Goal: Task Accomplishment & Management: Manage account settings

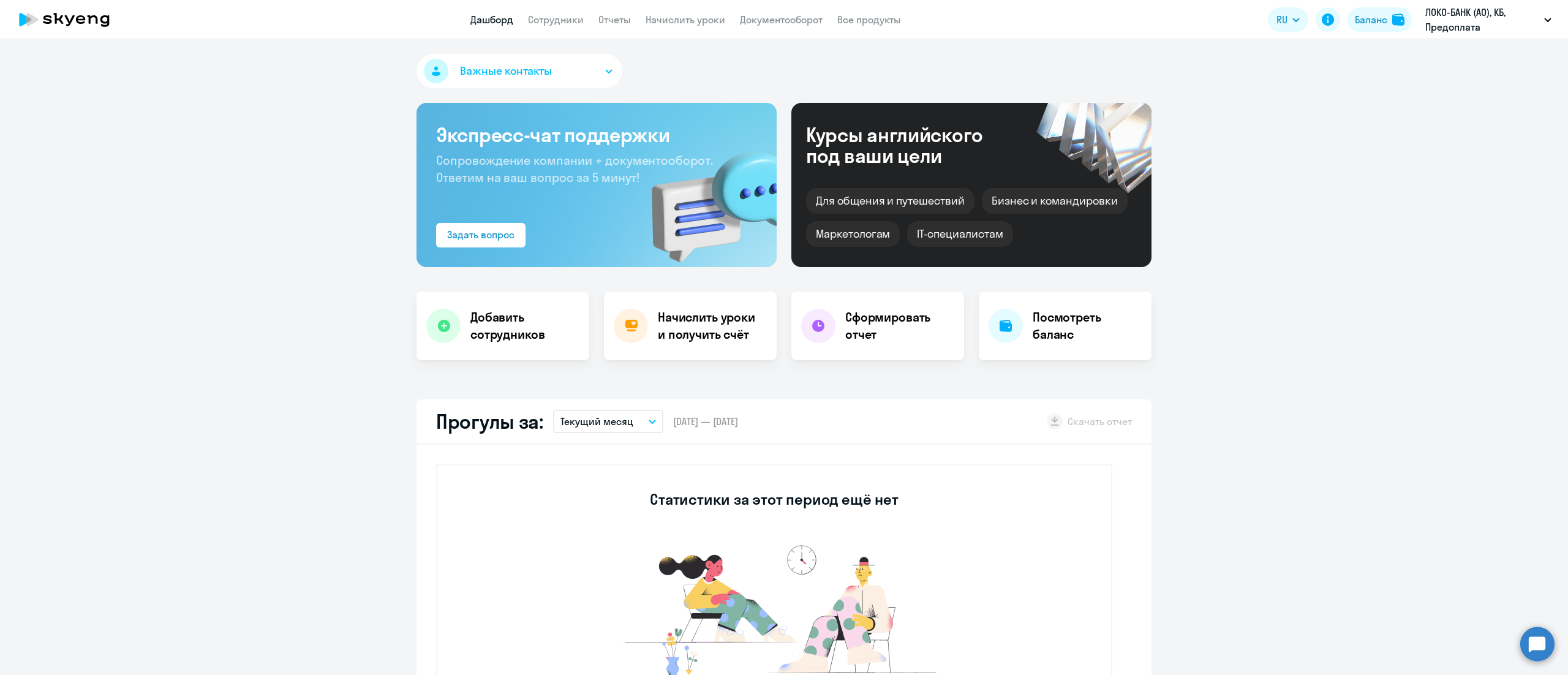
select select "30"
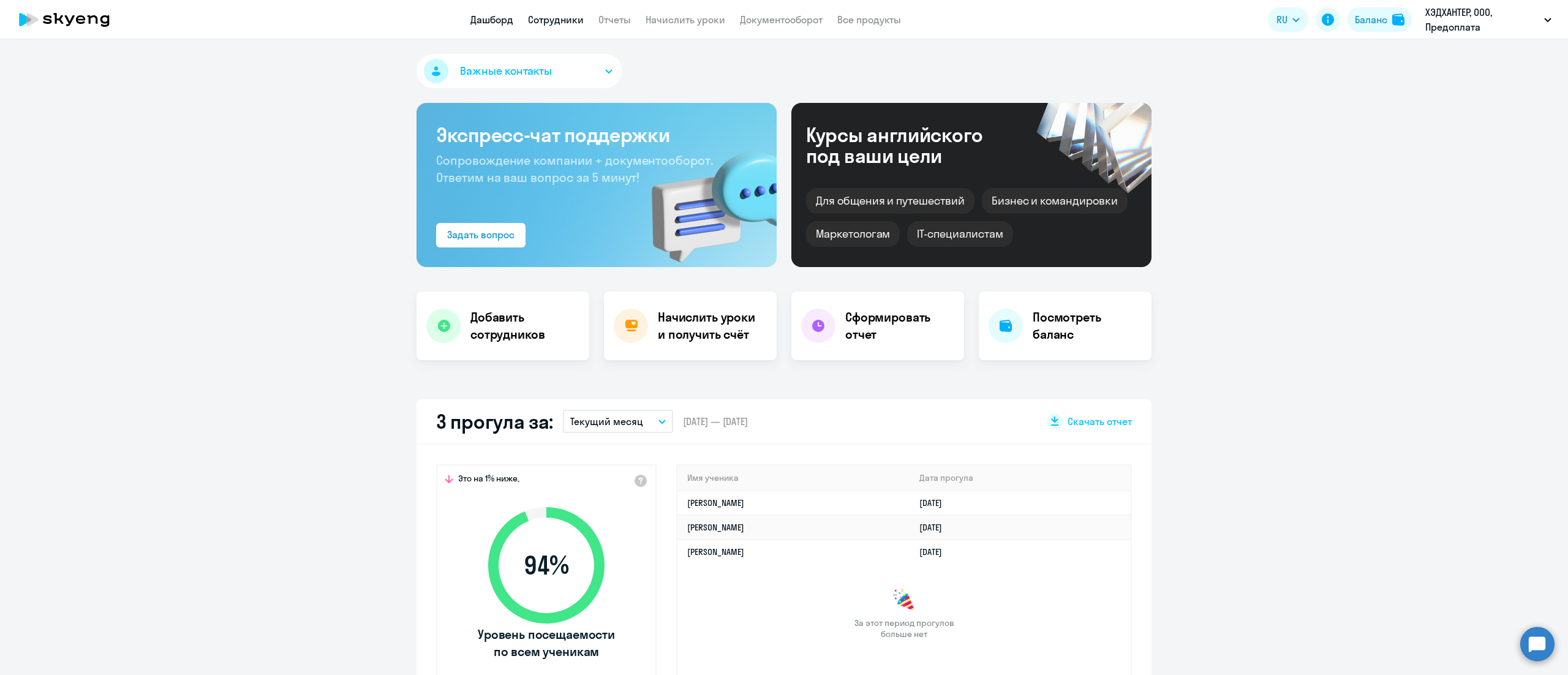
click at [552, 19] on link "Сотрудники" at bounding box center [556, 19] width 56 height 12
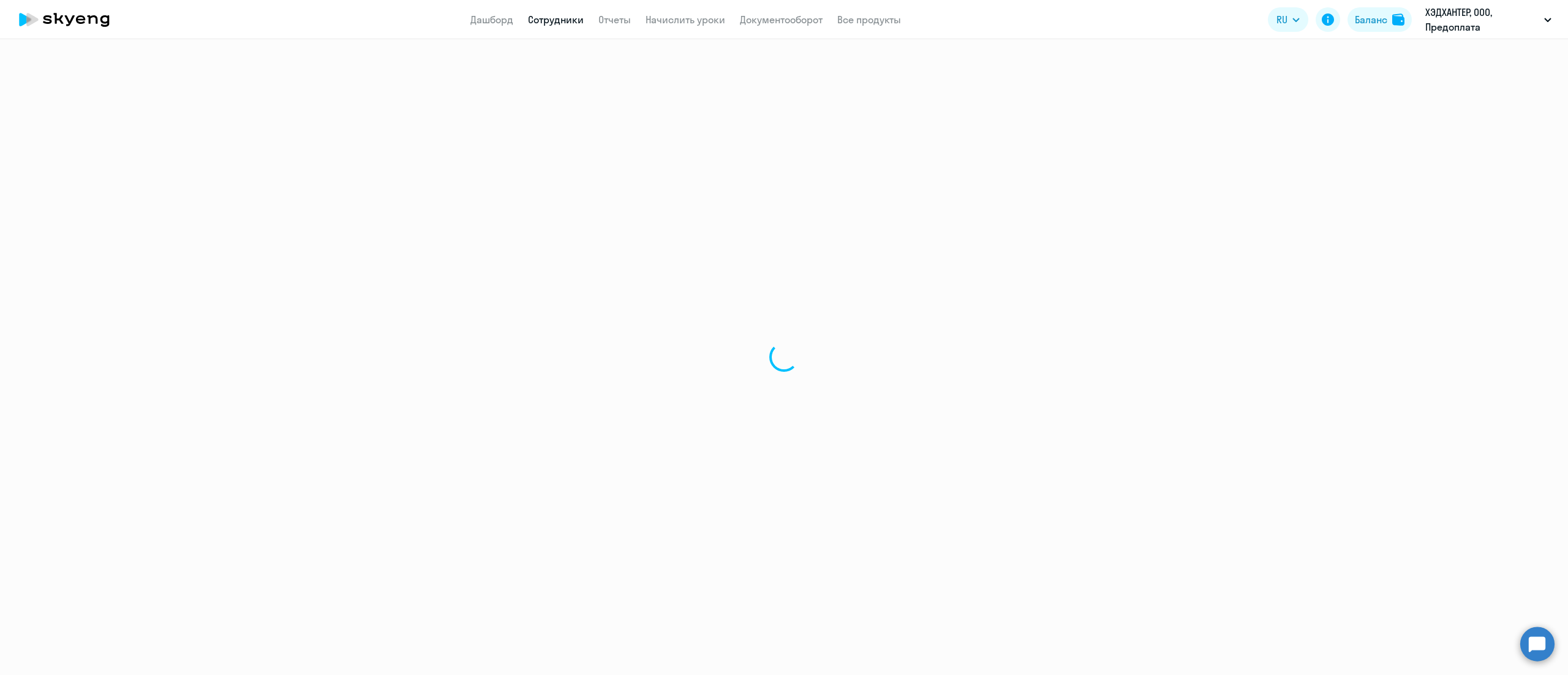
select select "30"
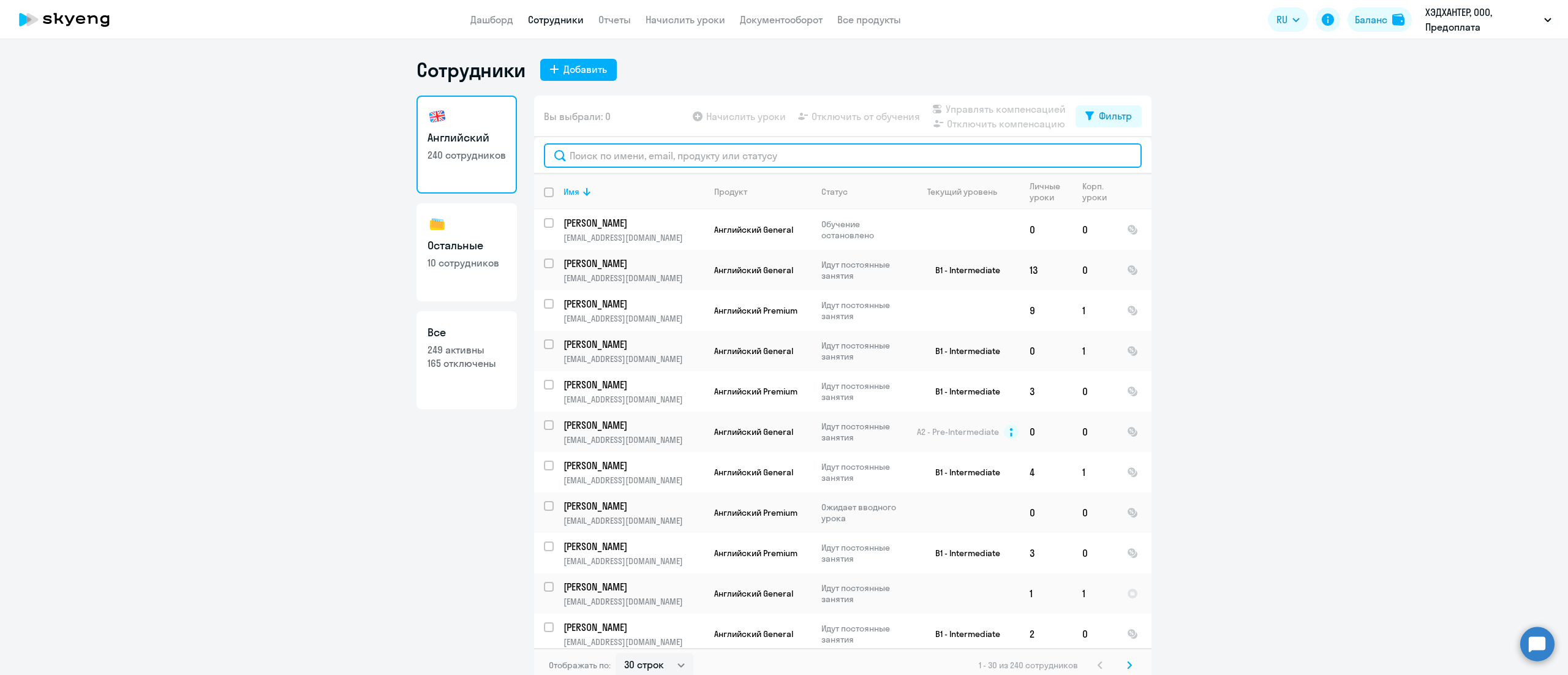
click at [587, 151] on input "text" at bounding box center [843, 155] width 598 height 25
paste input "[PERSON_NAME]"
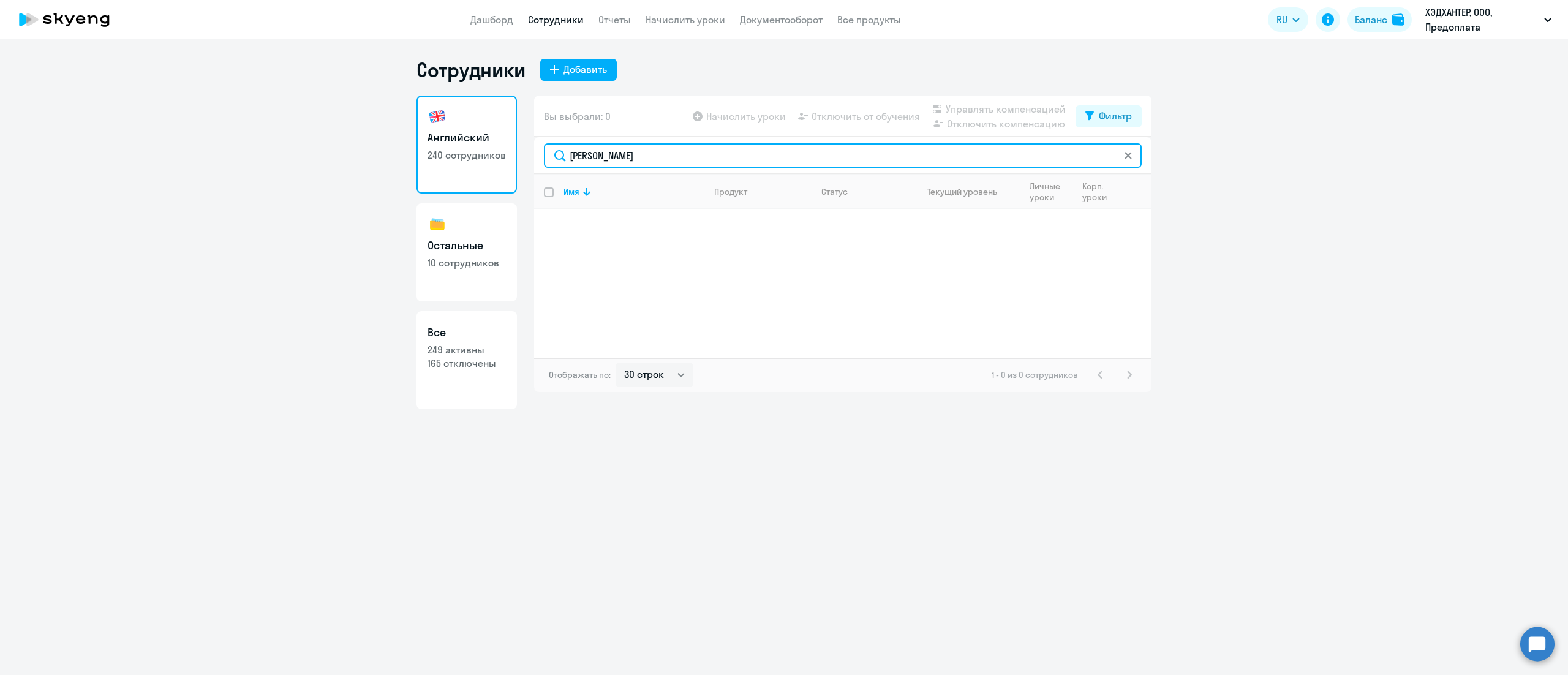
click at [743, 157] on input "[PERSON_NAME]" at bounding box center [843, 155] width 598 height 25
paste input "рн"
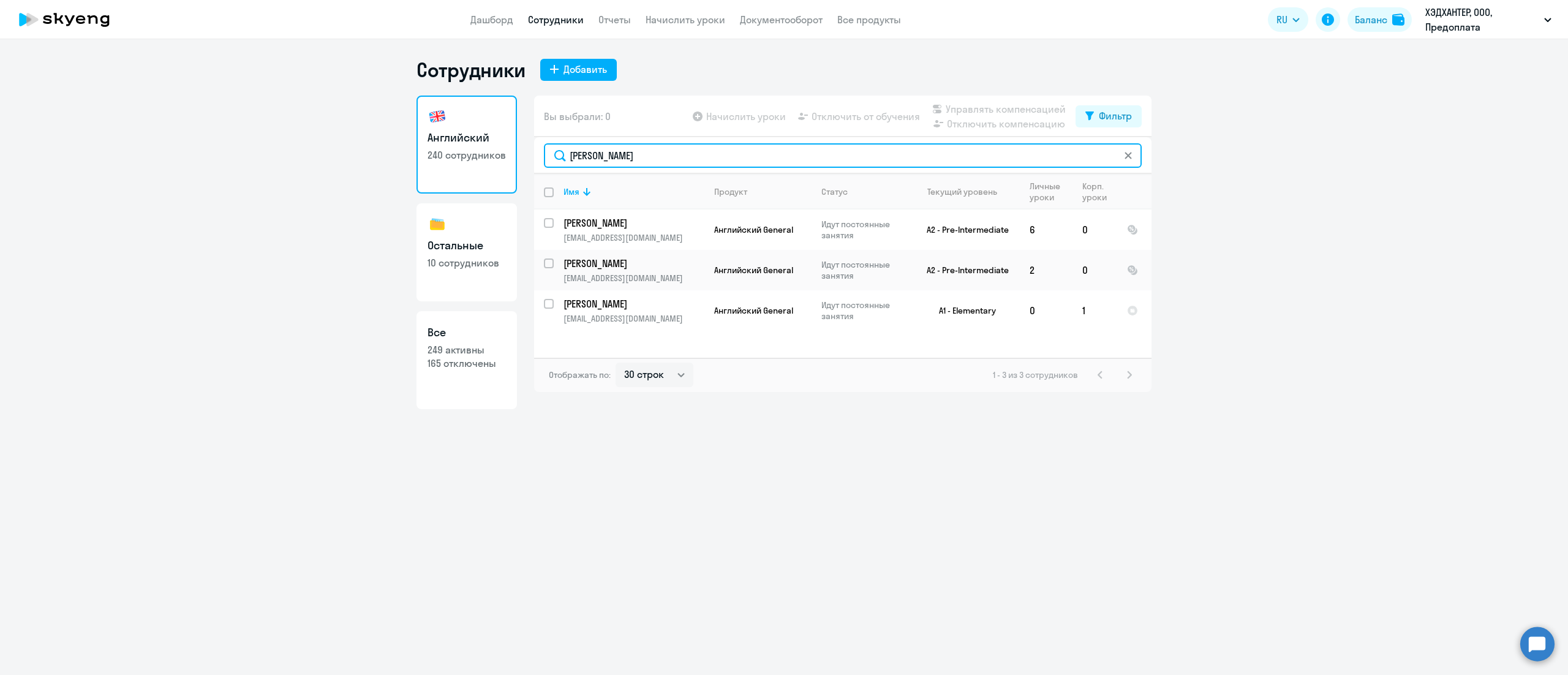
type input "[PERSON_NAME]"
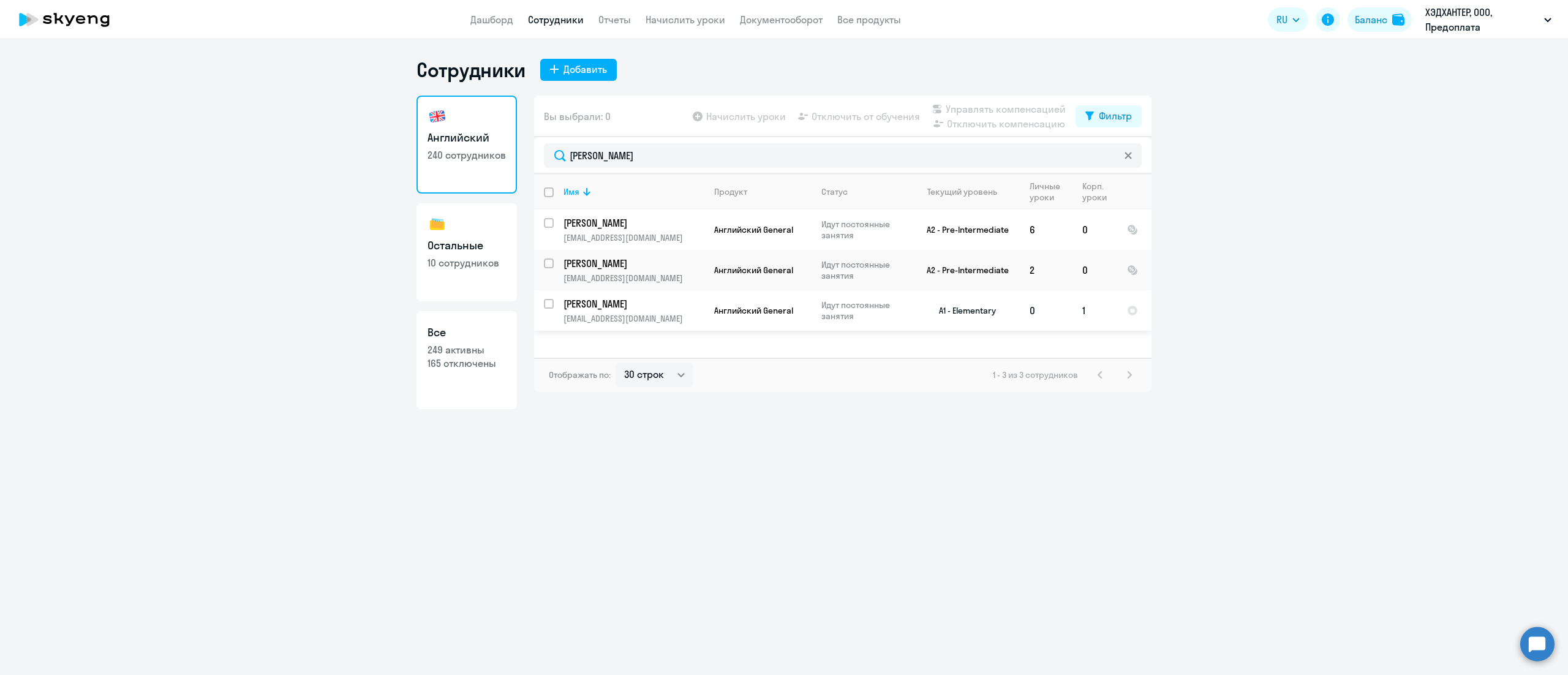
drag, startPoint x: 549, startPoint y: 306, endPoint x: 557, endPoint y: 305, distance: 8.1
click at [550, 306] on input "select row 40661857" at bounding box center [556, 311] width 25 height 25
checkbox input "true"
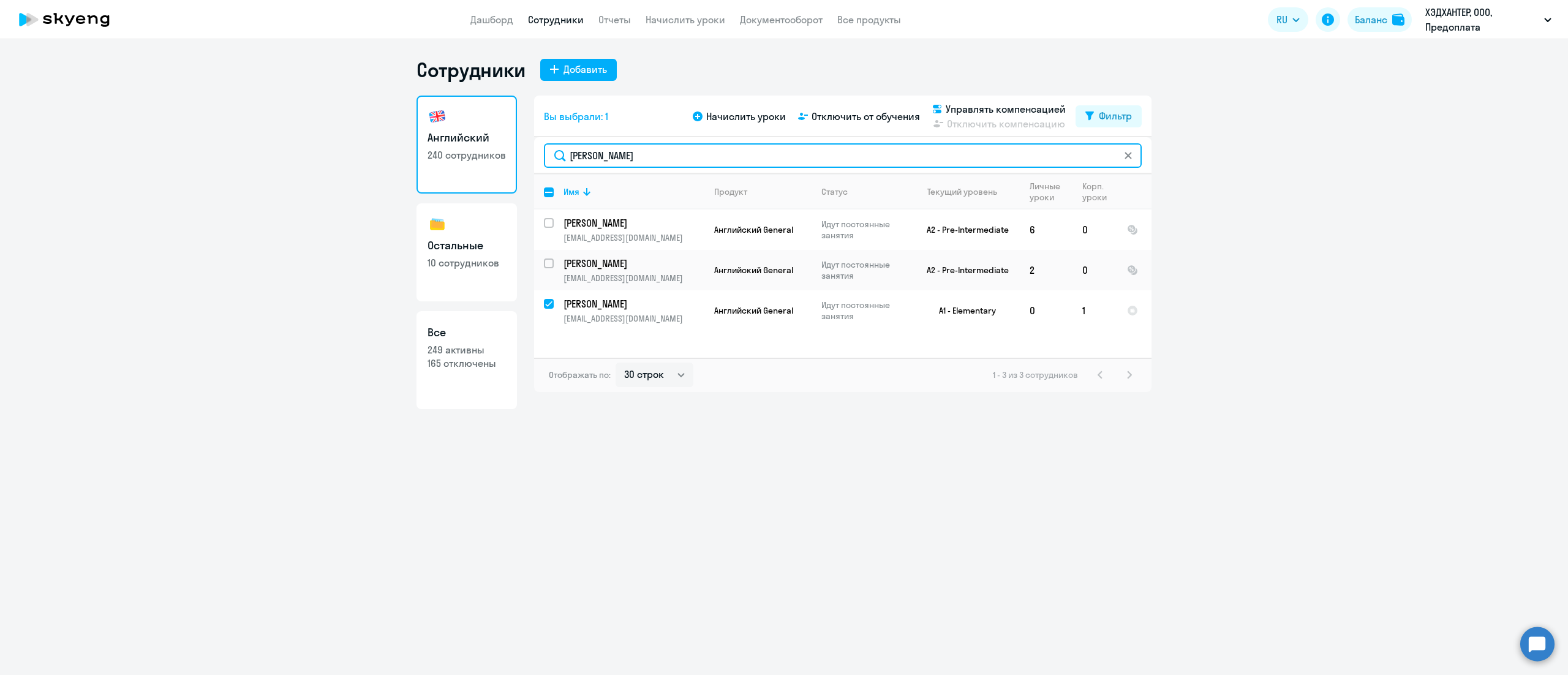
click at [769, 155] on input "[PERSON_NAME]" at bounding box center [843, 155] width 598 height 25
paste input "тар"
type input "Старова"
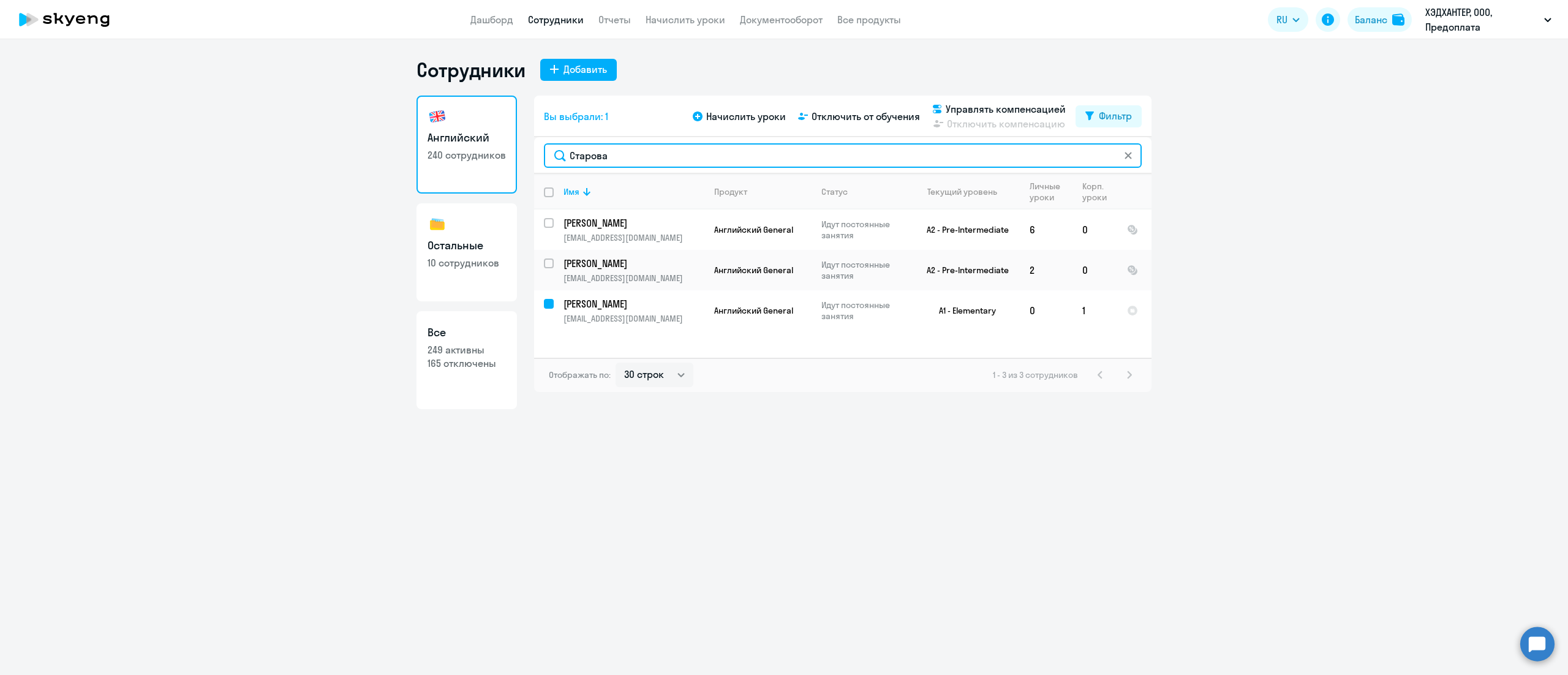
checkbox input "false"
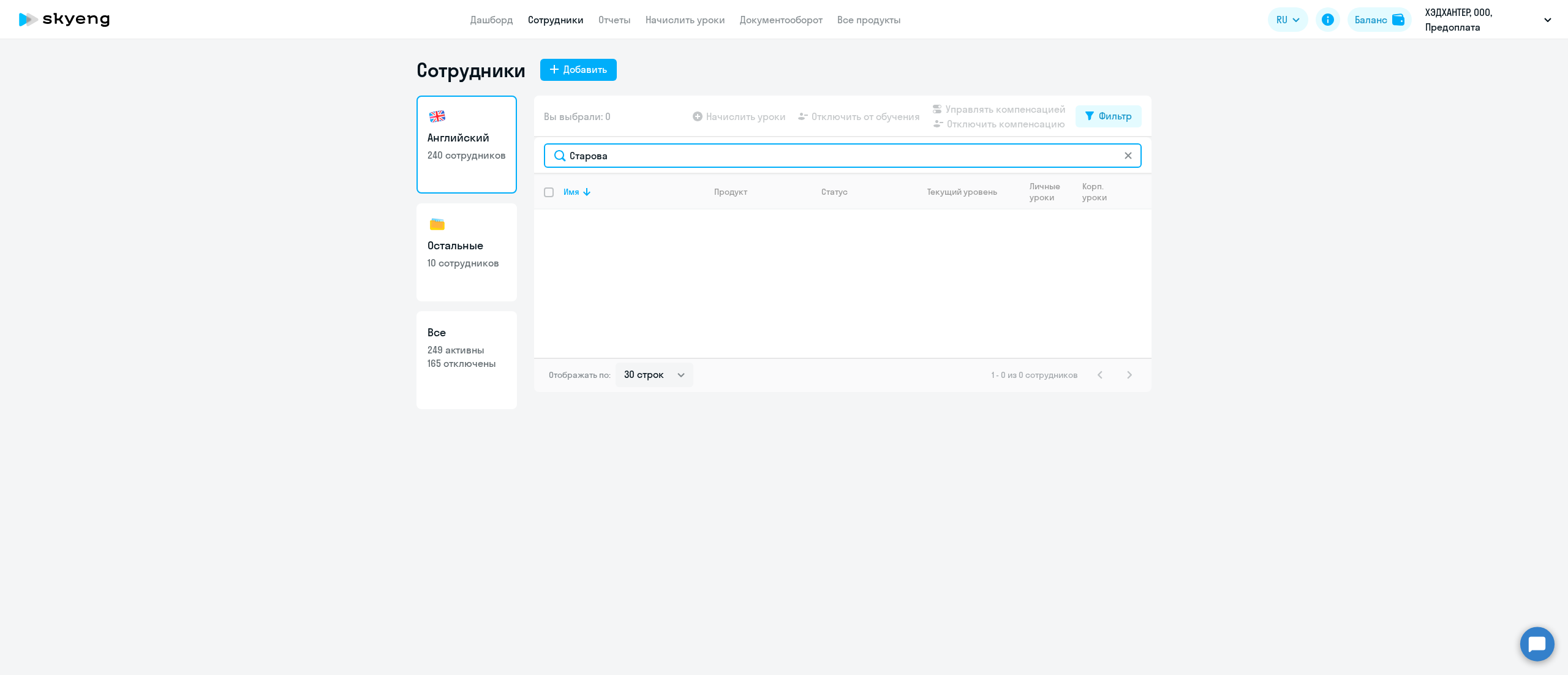
click at [719, 154] on input "Старова" at bounding box center [843, 155] width 598 height 25
paste input "йтенко"
type input "[PERSON_NAME]"
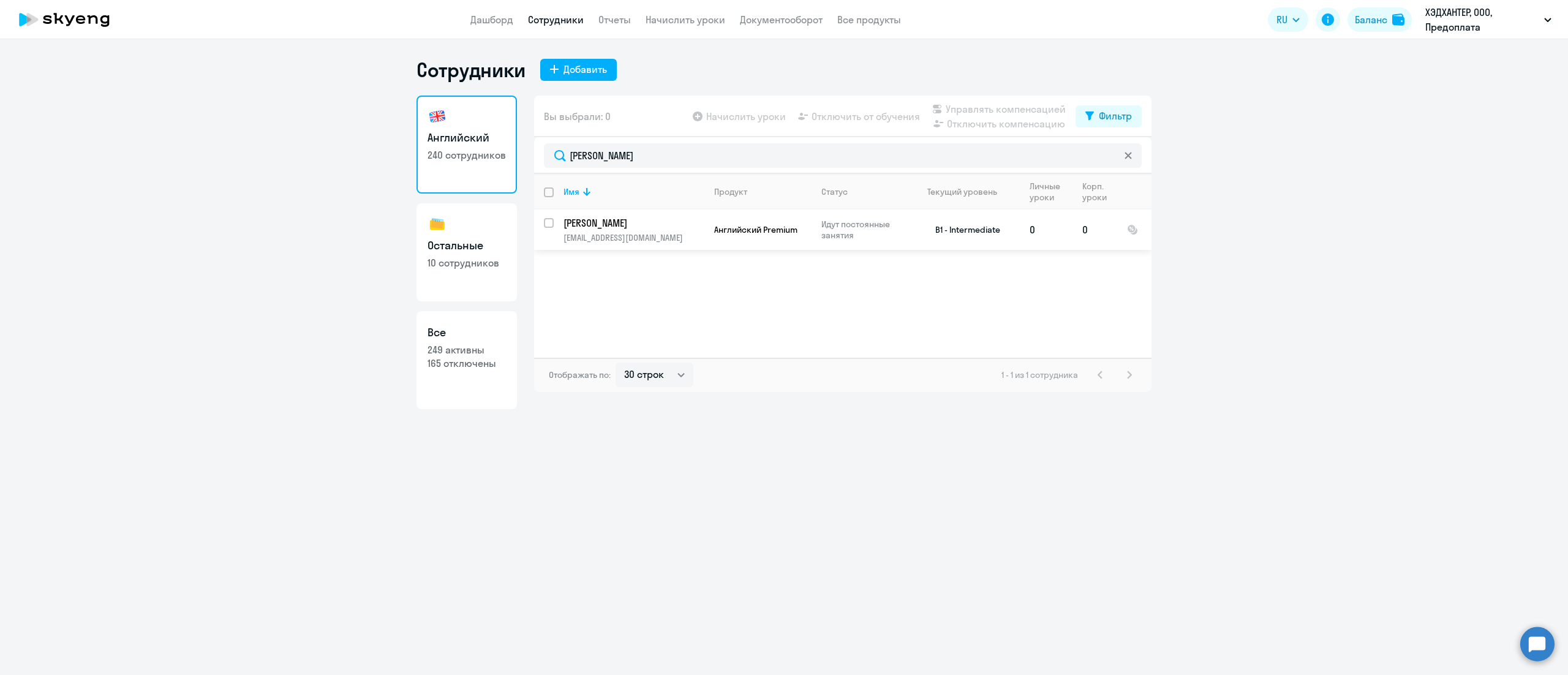
click at [547, 225] on input "select row 39546865" at bounding box center [556, 230] width 25 height 25
checkbox input "true"
click at [981, 127] on span "Отключить компенсацию" at bounding box center [1006, 124] width 118 height 15
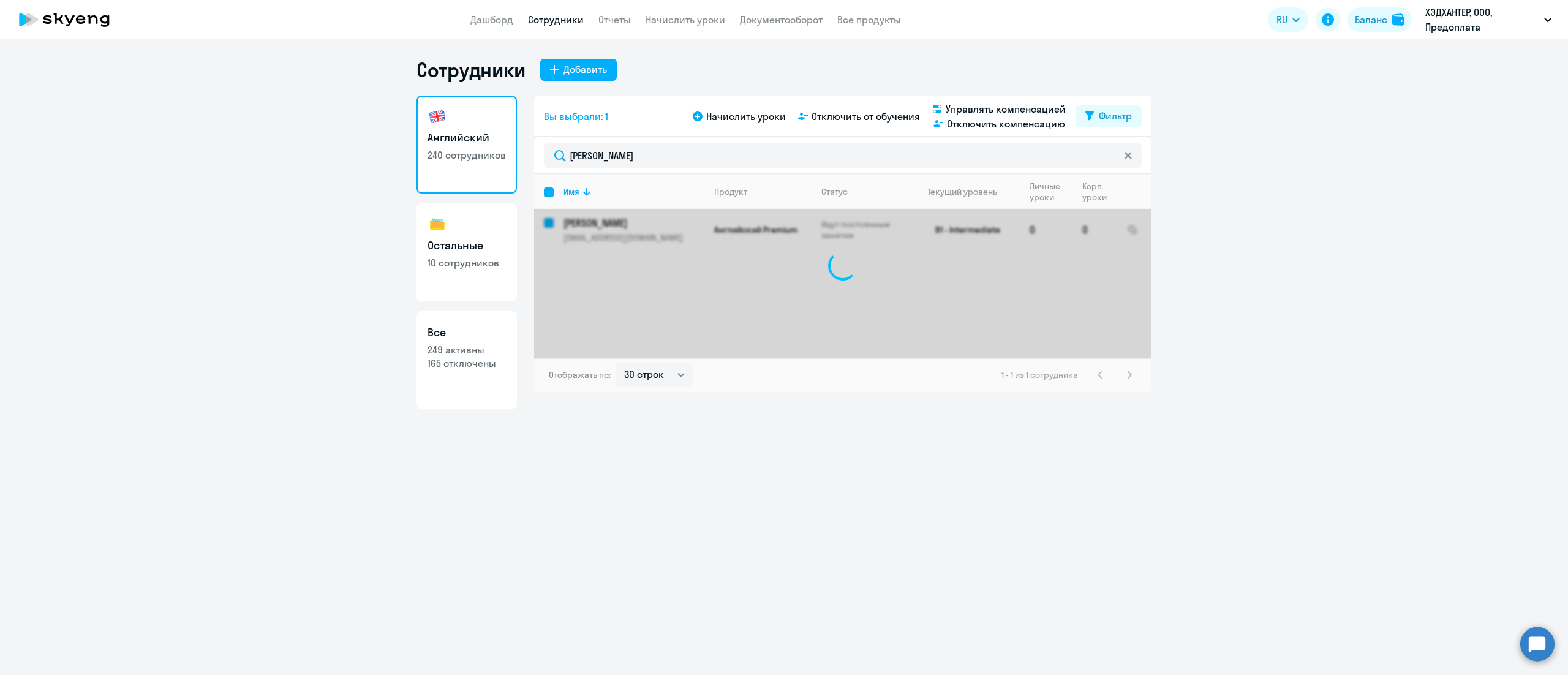
checkbox input "false"
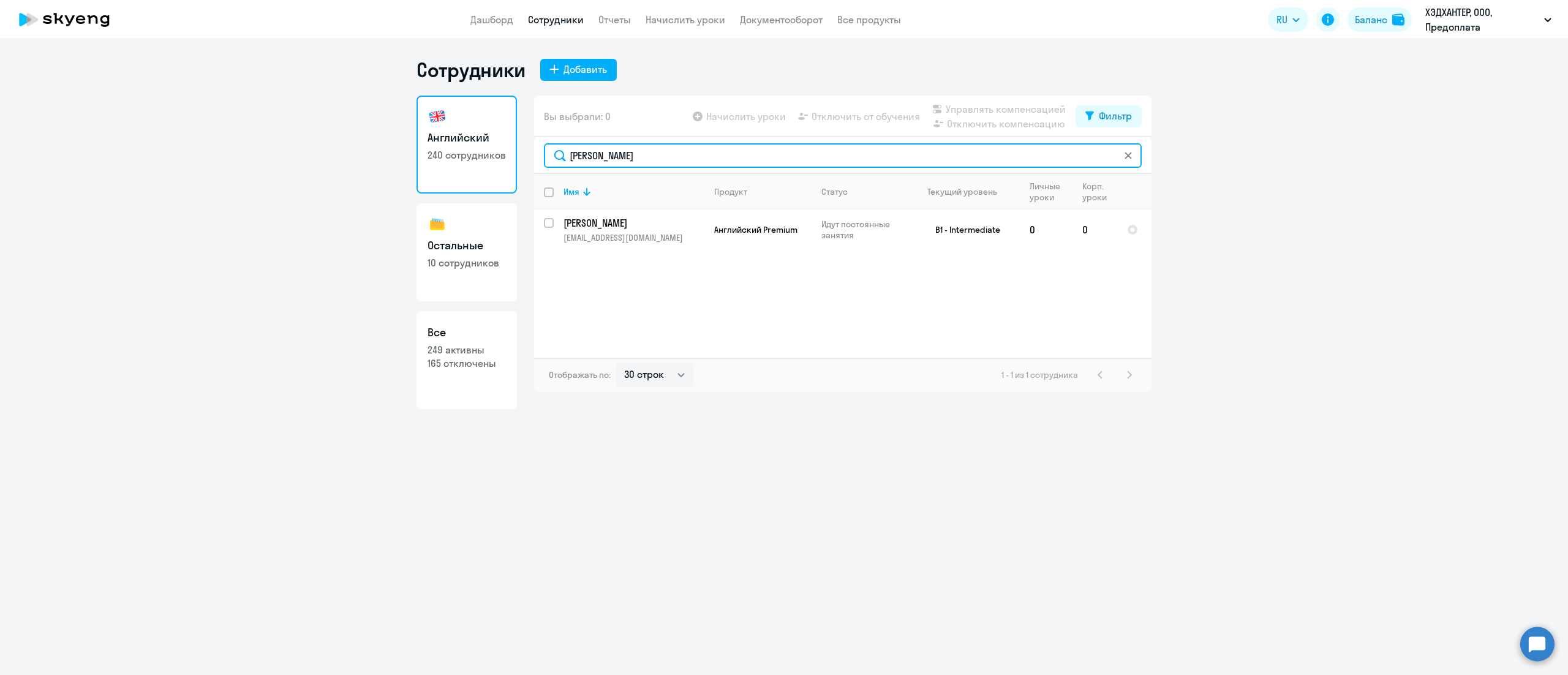
click at [718, 160] on input "[PERSON_NAME]" at bounding box center [843, 155] width 598 height 25
paste input "ч"
type input "Сыч"
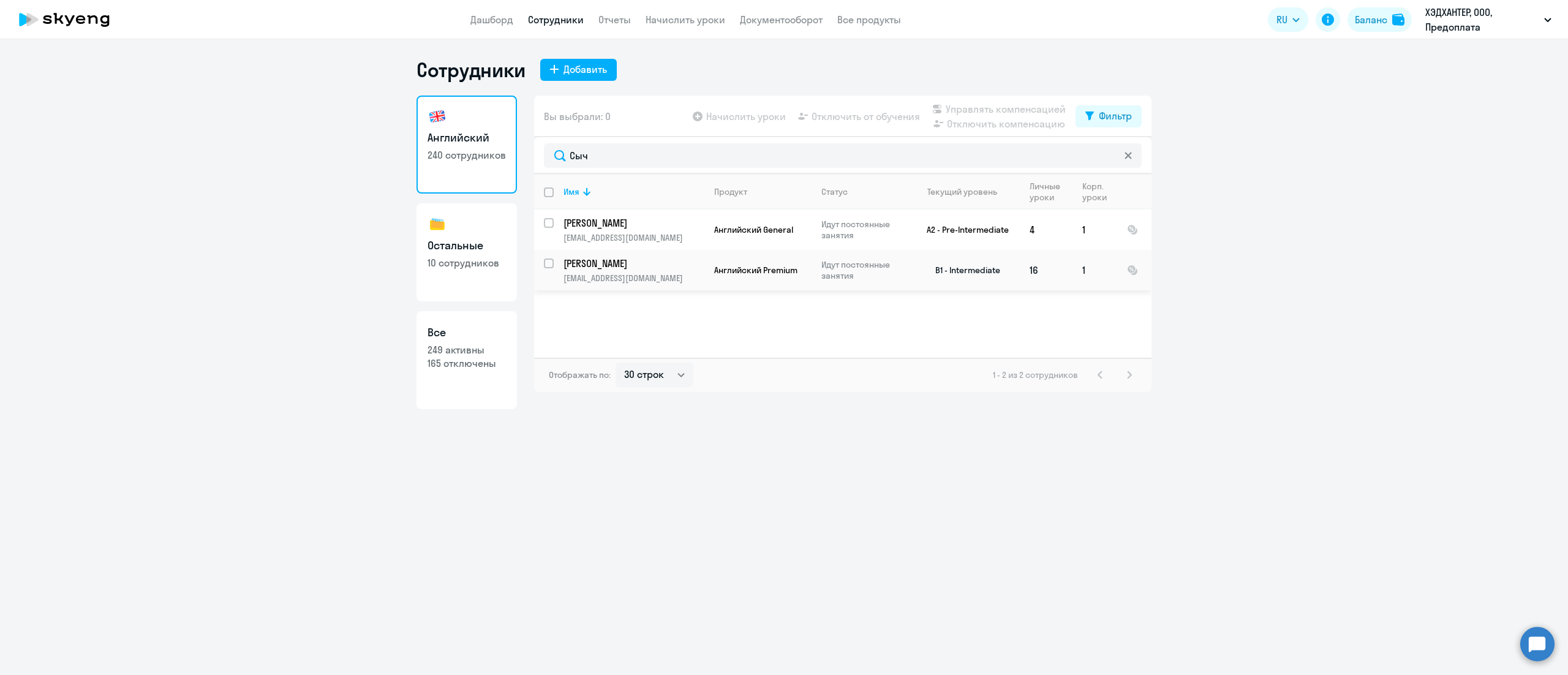
click at [549, 268] on input "select row 9667400" at bounding box center [556, 270] width 25 height 25
checkbox input "true"
click at [1027, 127] on span "Отключить компенсацию" at bounding box center [1006, 124] width 118 height 15
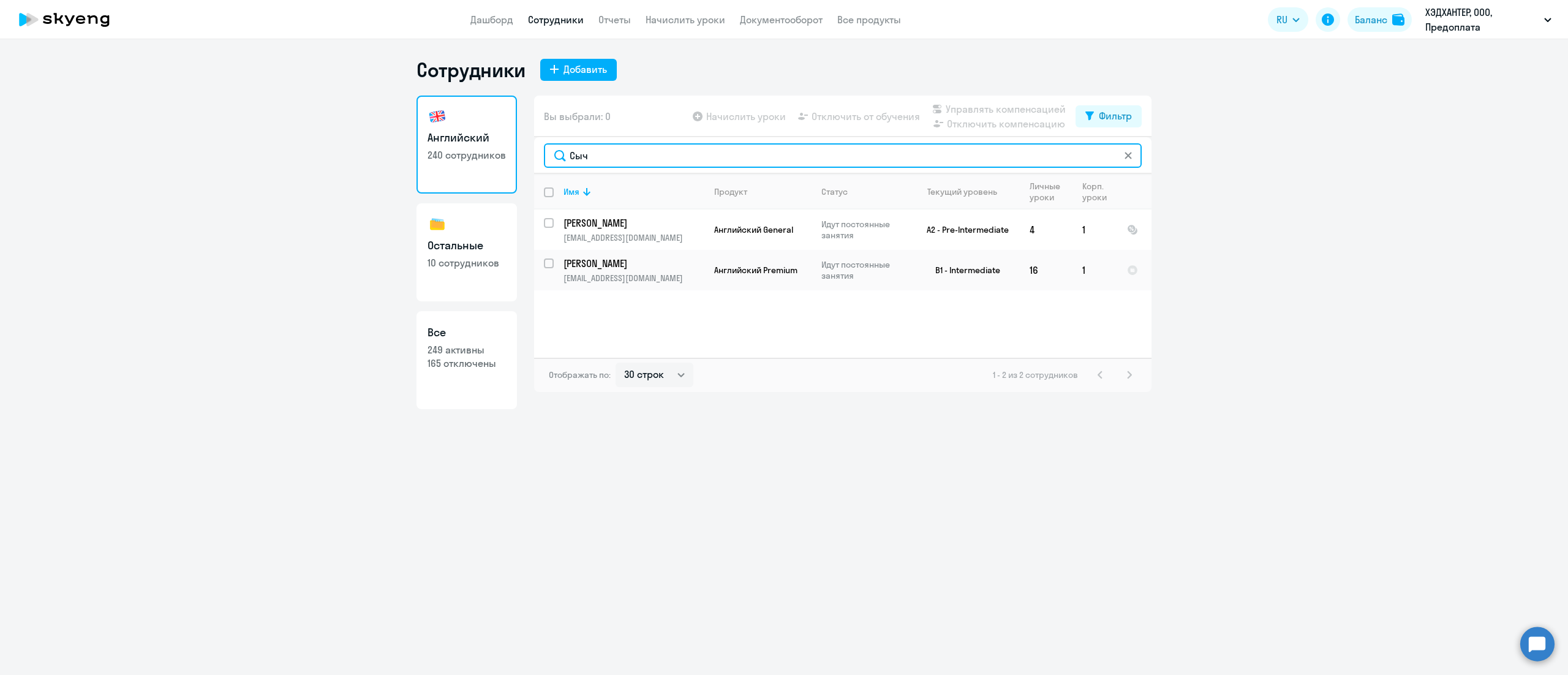
click at [643, 161] on input "Сыч" at bounding box center [843, 155] width 598 height 25
paste input "[DEMOGRAPHIC_DATA]"
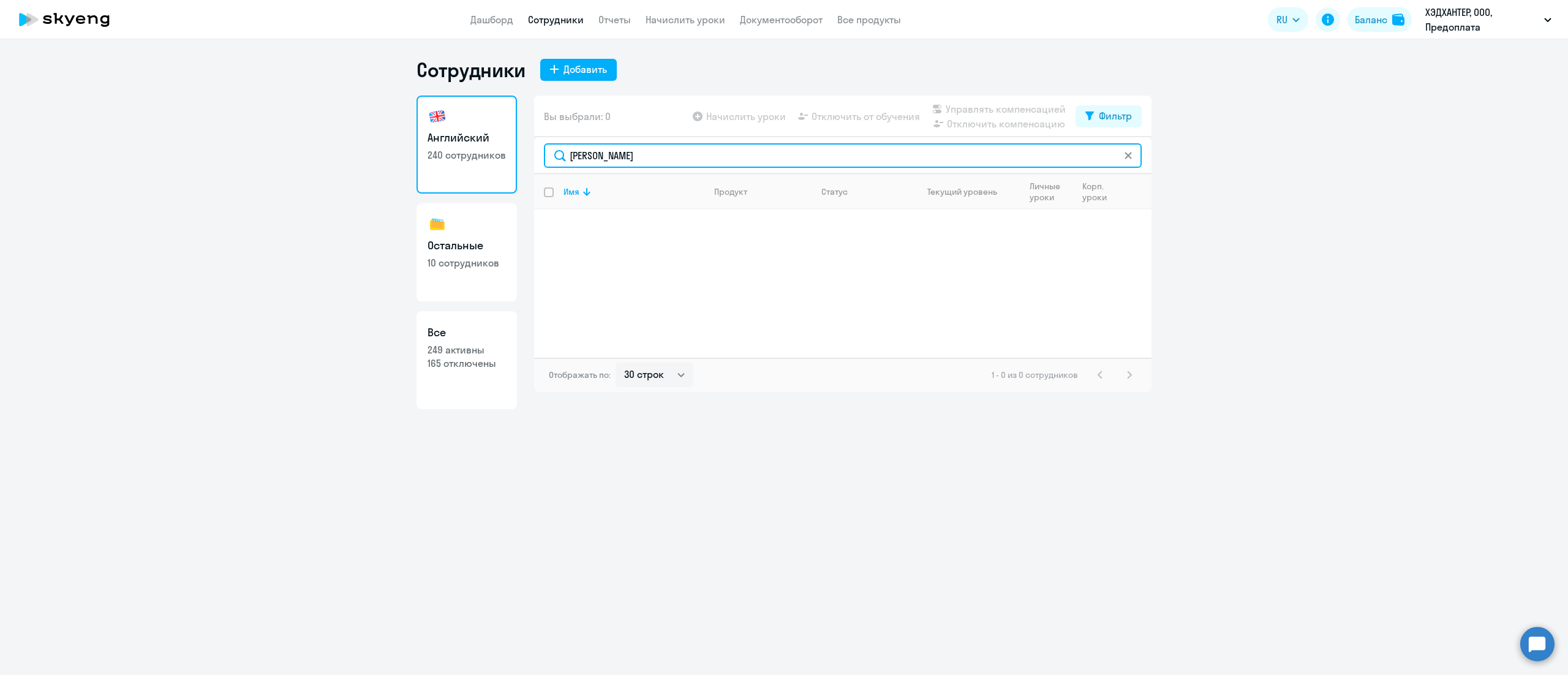
click at [773, 145] on input "[PERSON_NAME]" at bounding box center [843, 155] width 598 height 25
paste input "[PERSON_NAME]"
type input "[PERSON_NAME]"
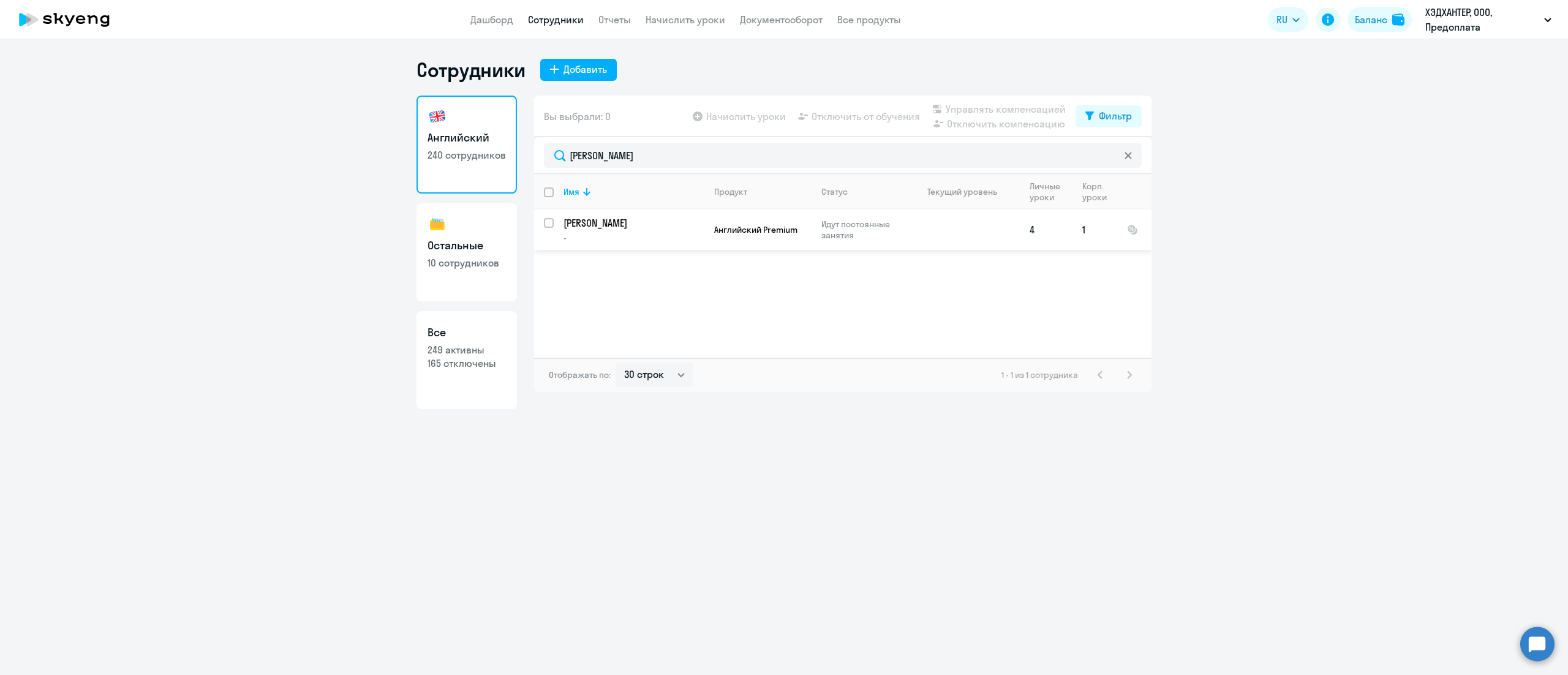
click at [552, 224] on input "select row 24682705" at bounding box center [556, 230] width 25 height 25
checkbox input "true"
click at [972, 125] on span "Отключить компенсацию" at bounding box center [1006, 124] width 118 height 15
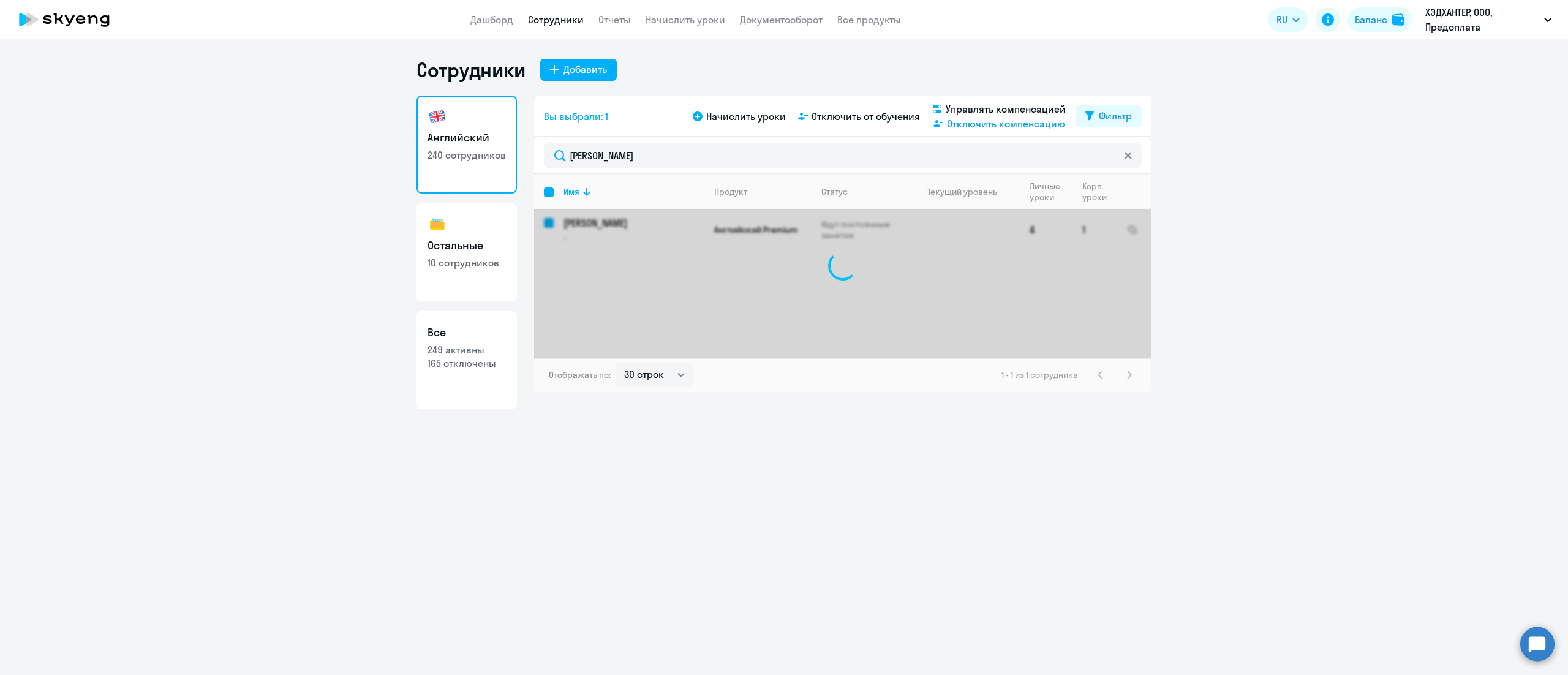
checkbox input "false"
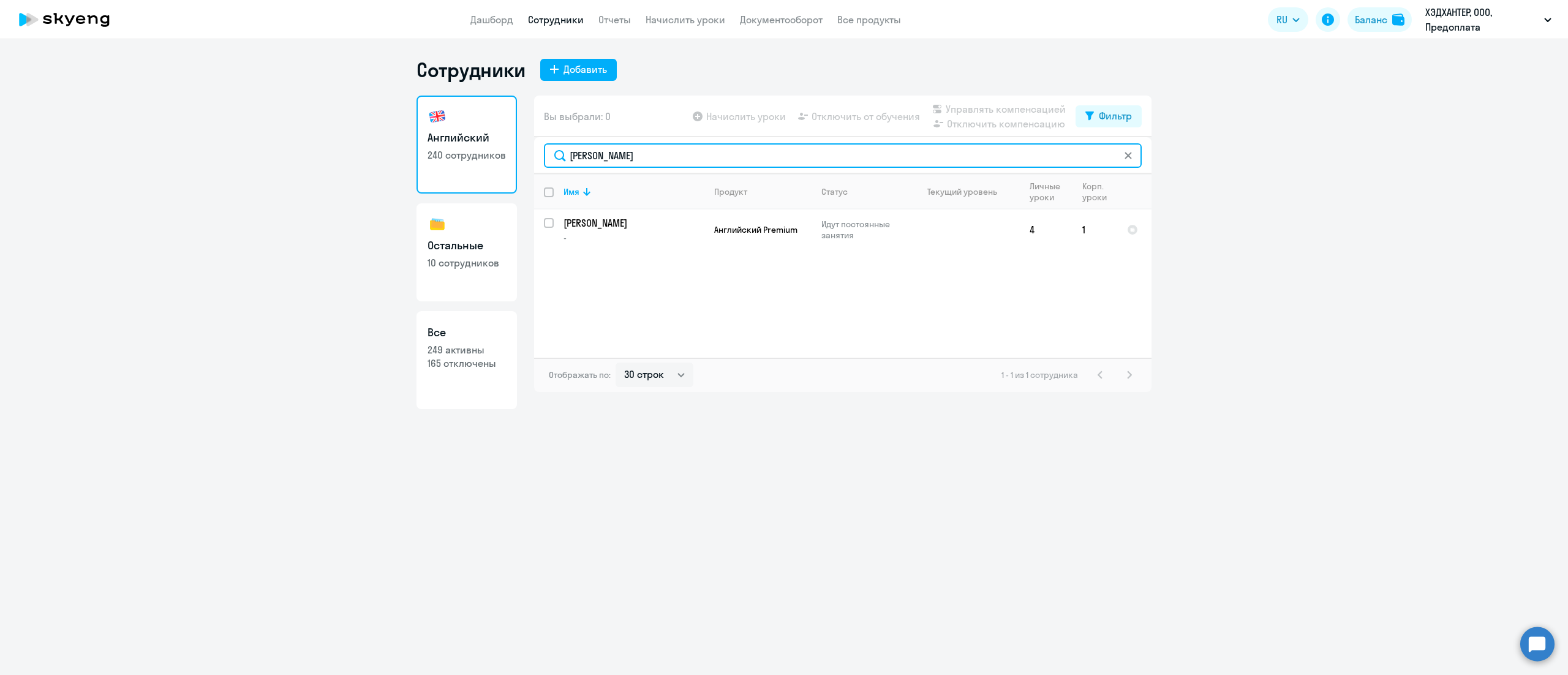
click at [696, 155] on input "[PERSON_NAME]" at bounding box center [843, 155] width 598 height 25
paste input "[PERSON_NAME]"
type input "[PERSON_NAME]"
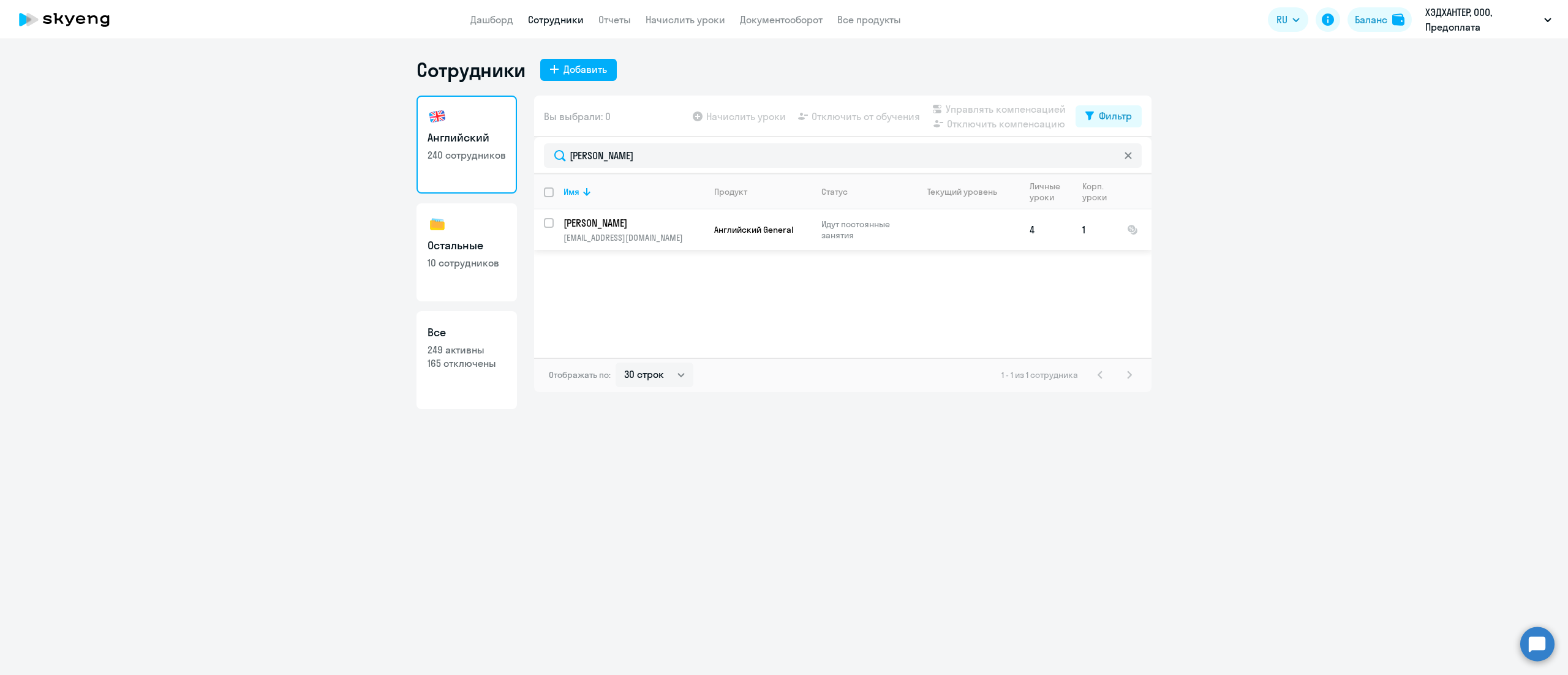
click at [547, 227] on input "select row 42023437" at bounding box center [556, 230] width 25 height 25
checkbox input "true"
click at [978, 126] on span "Отключить компенсацию" at bounding box center [1006, 124] width 118 height 15
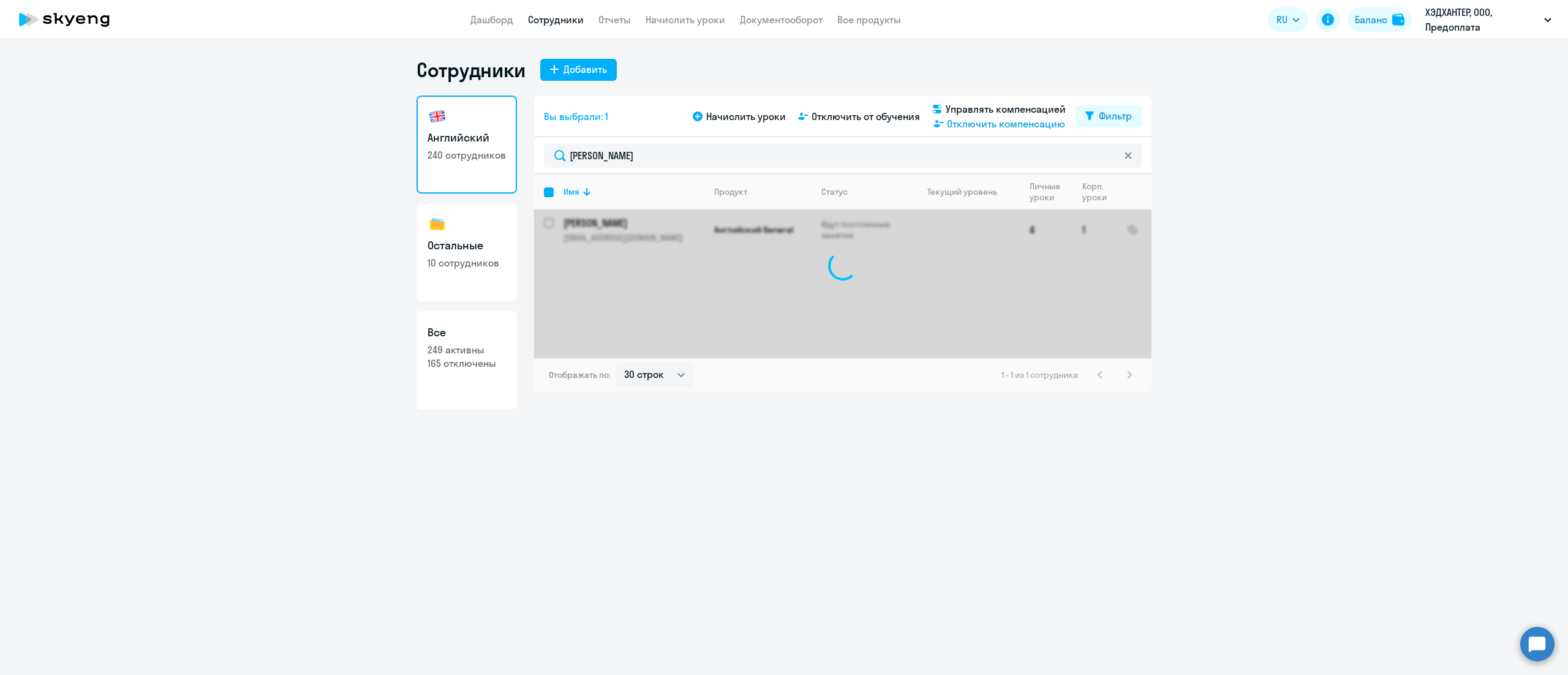
checkbox input "false"
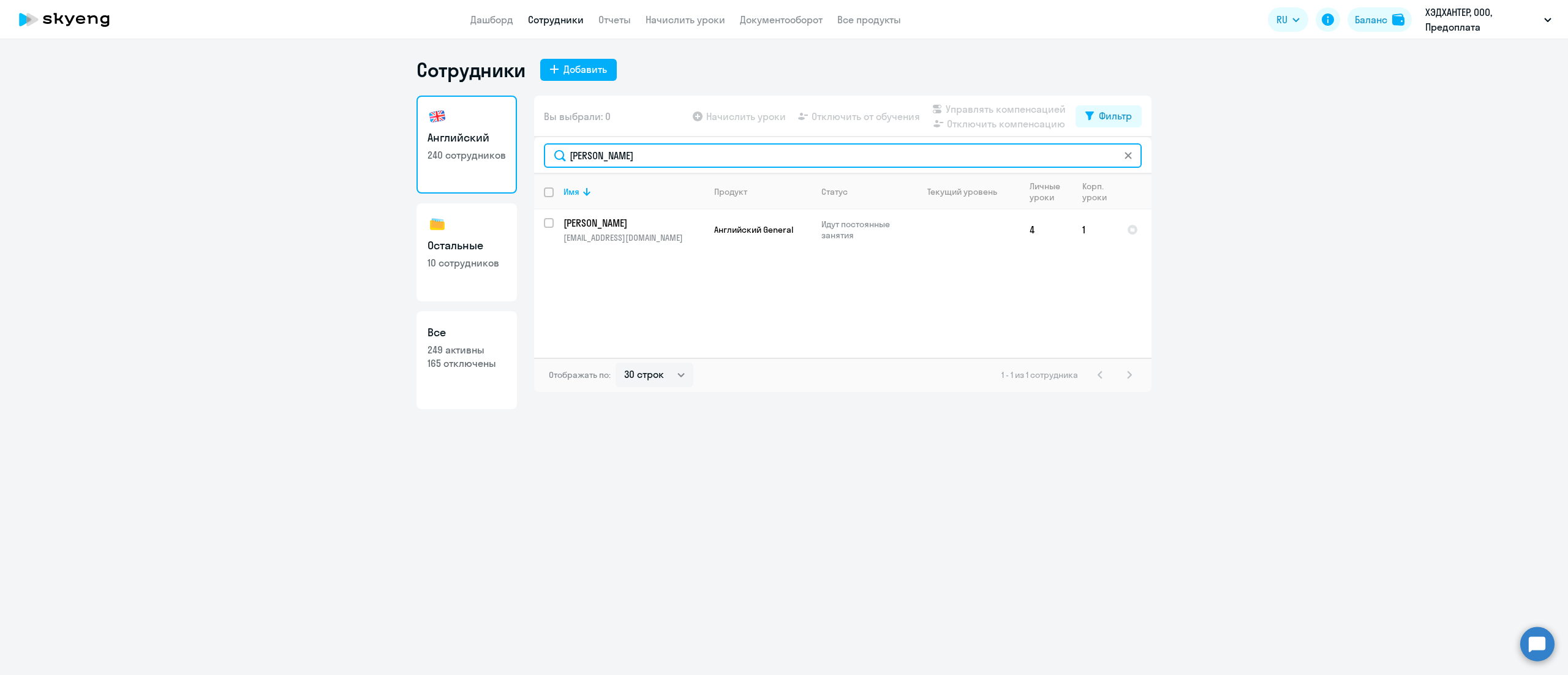
click at [755, 150] on input "[PERSON_NAME]" at bounding box center [843, 155] width 598 height 25
paste input "[PERSON_NAME]"
type input "[PERSON_NAME]"
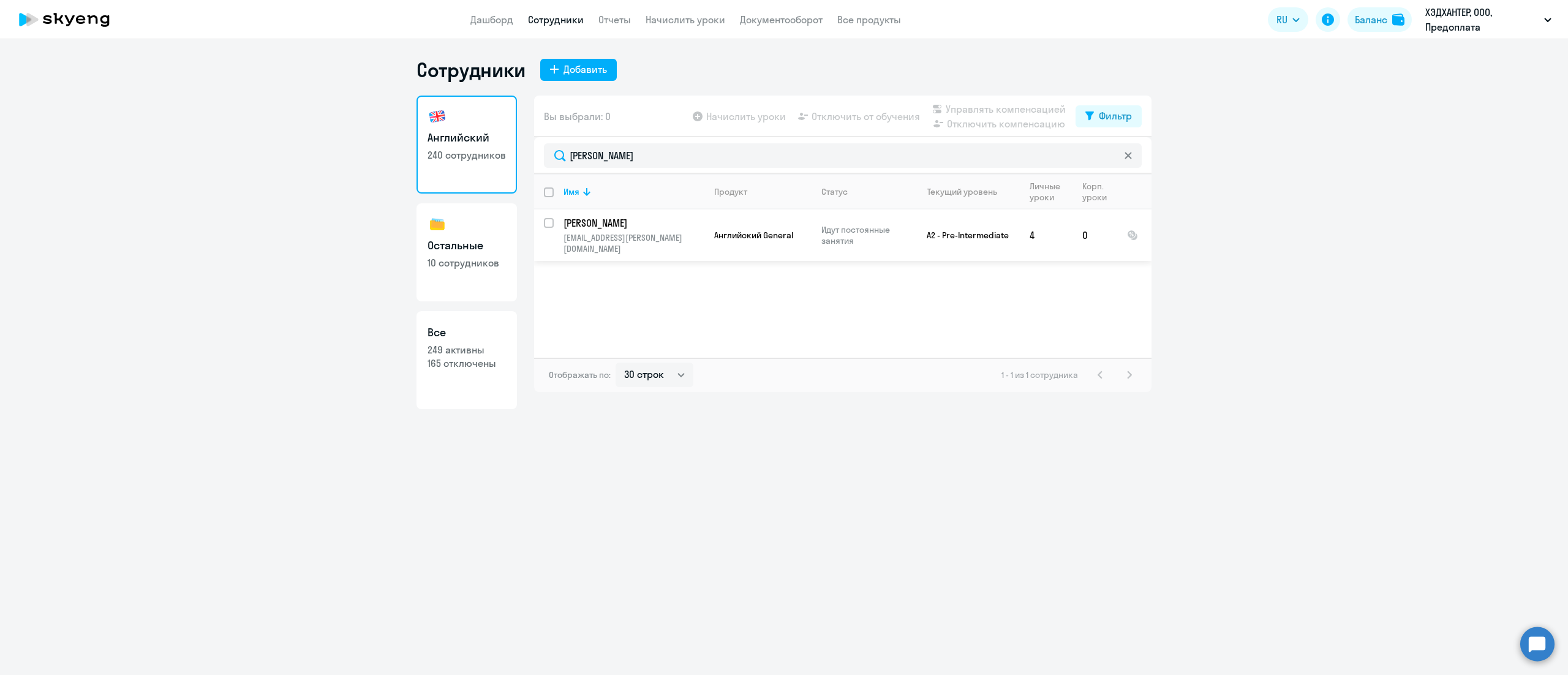
click at [545, 227] on input "select row 39545559" at bounding box center [556, 230] width 25 height 25
checkbox input "true"
click at [968, 125] on span "Отключить компенсацию" at bounding box center [1006, 124] width 118 height 15
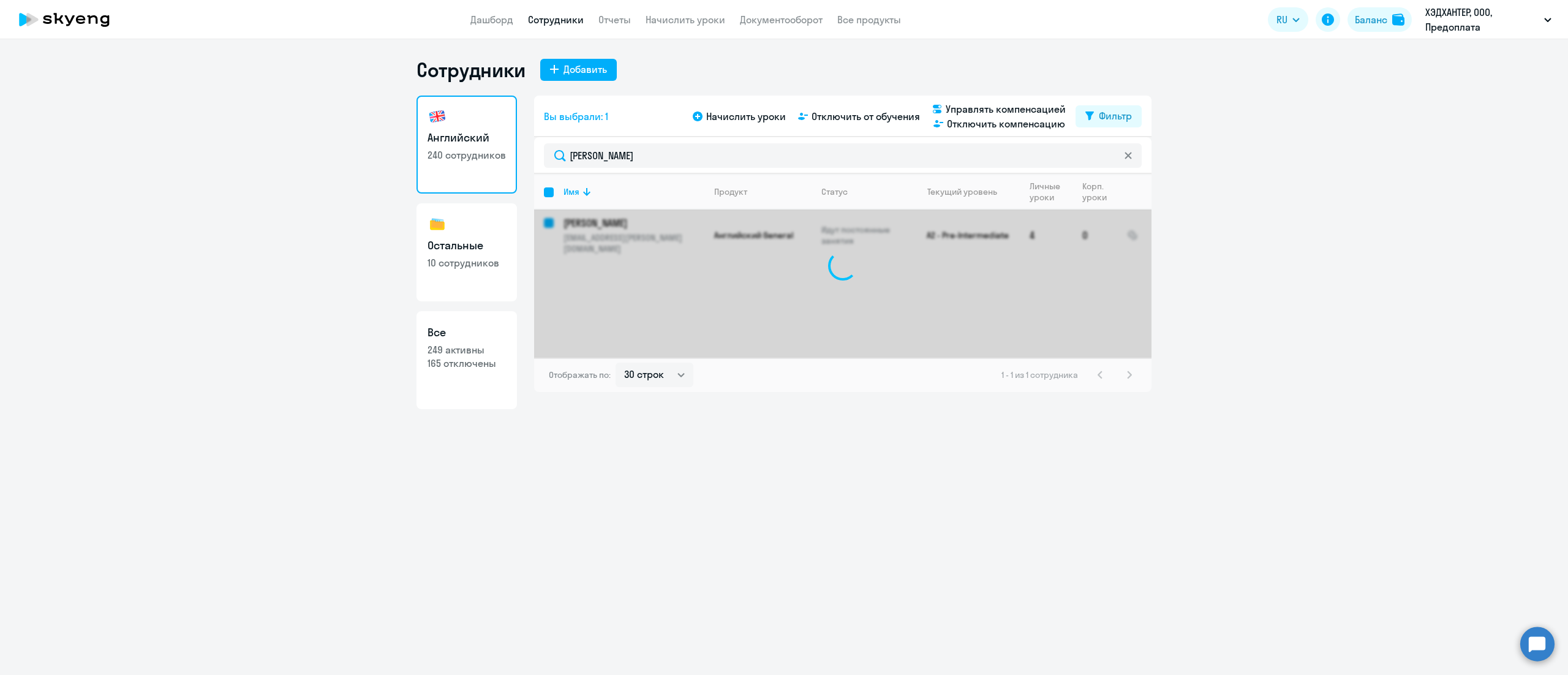
checkbox input "false"
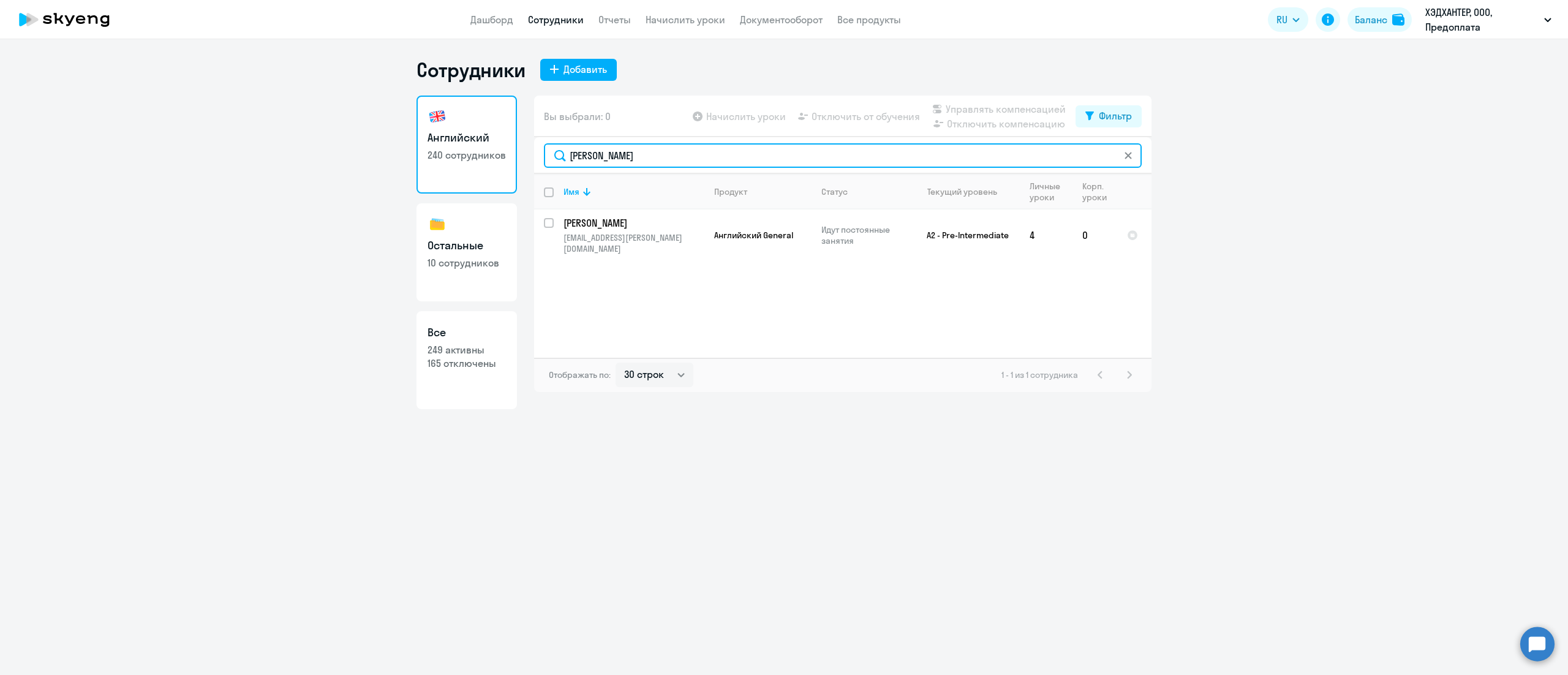
click at [792, 157] on input "[PERSON_NAME]" at bounding box center [843, 155] width 598 height 25
paste input "уров"
type input "Туров"
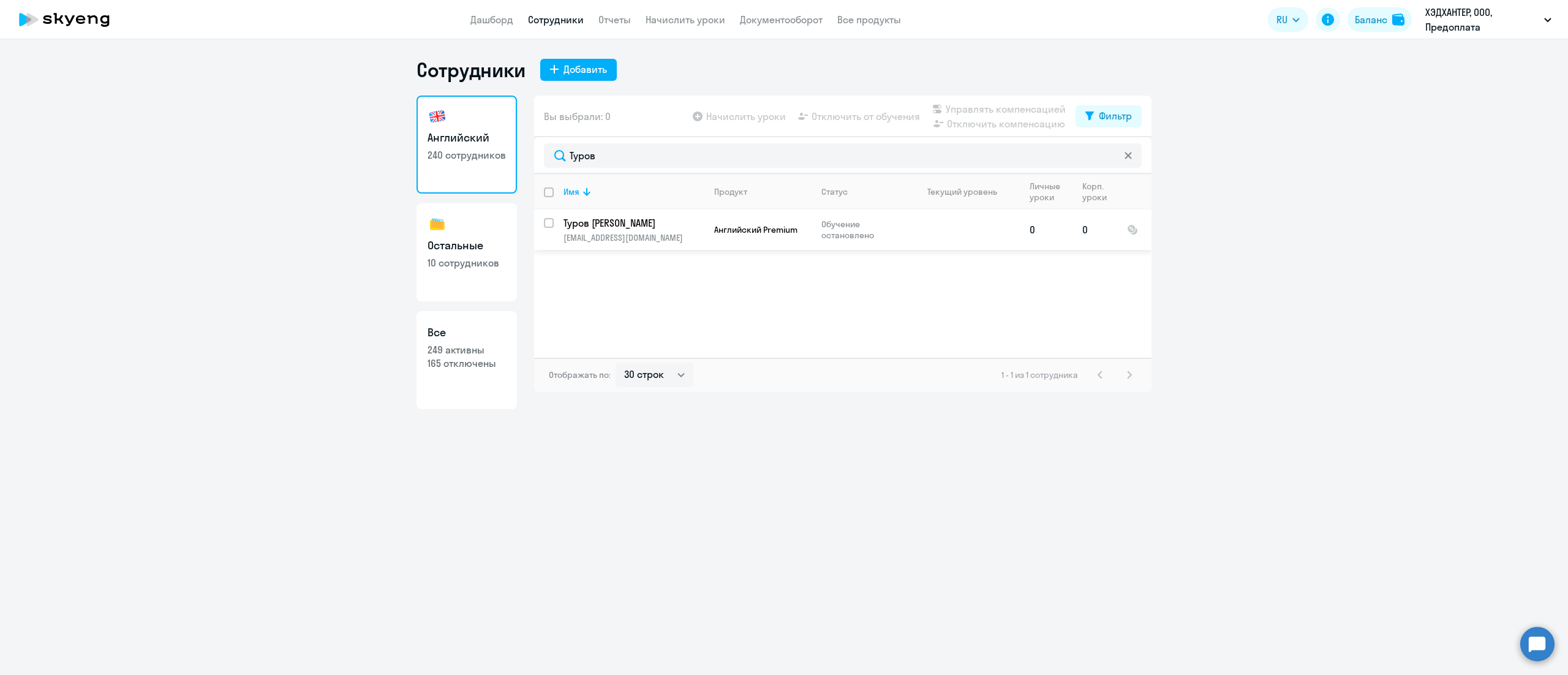
click at [547, 222] on input "select row 42023419" at bounding box center [556, 230] width 25 height 25
checkbox input "true"
click at [1007, 124] on span "Отключить компенсацию" at bounding box center [1006, 124] width 118 height 15
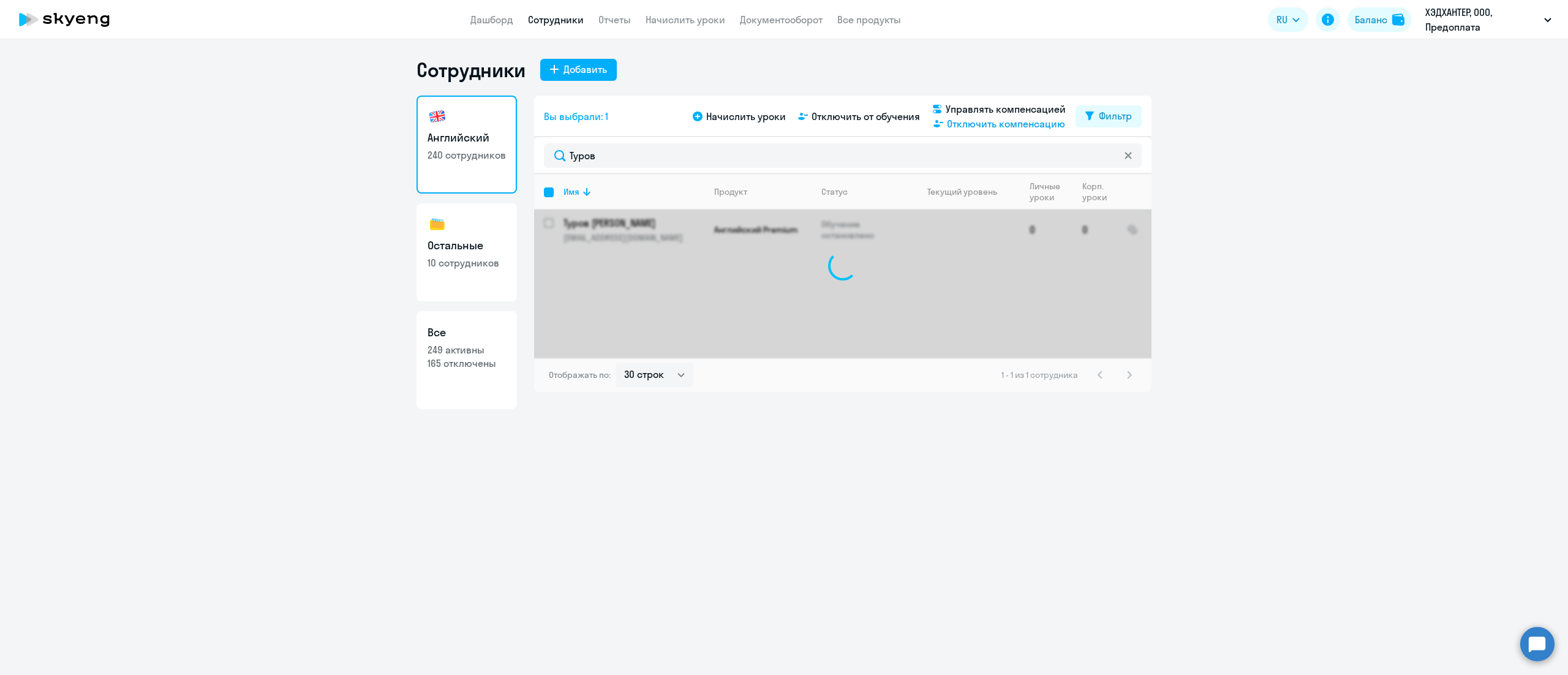
checkbox input "false"
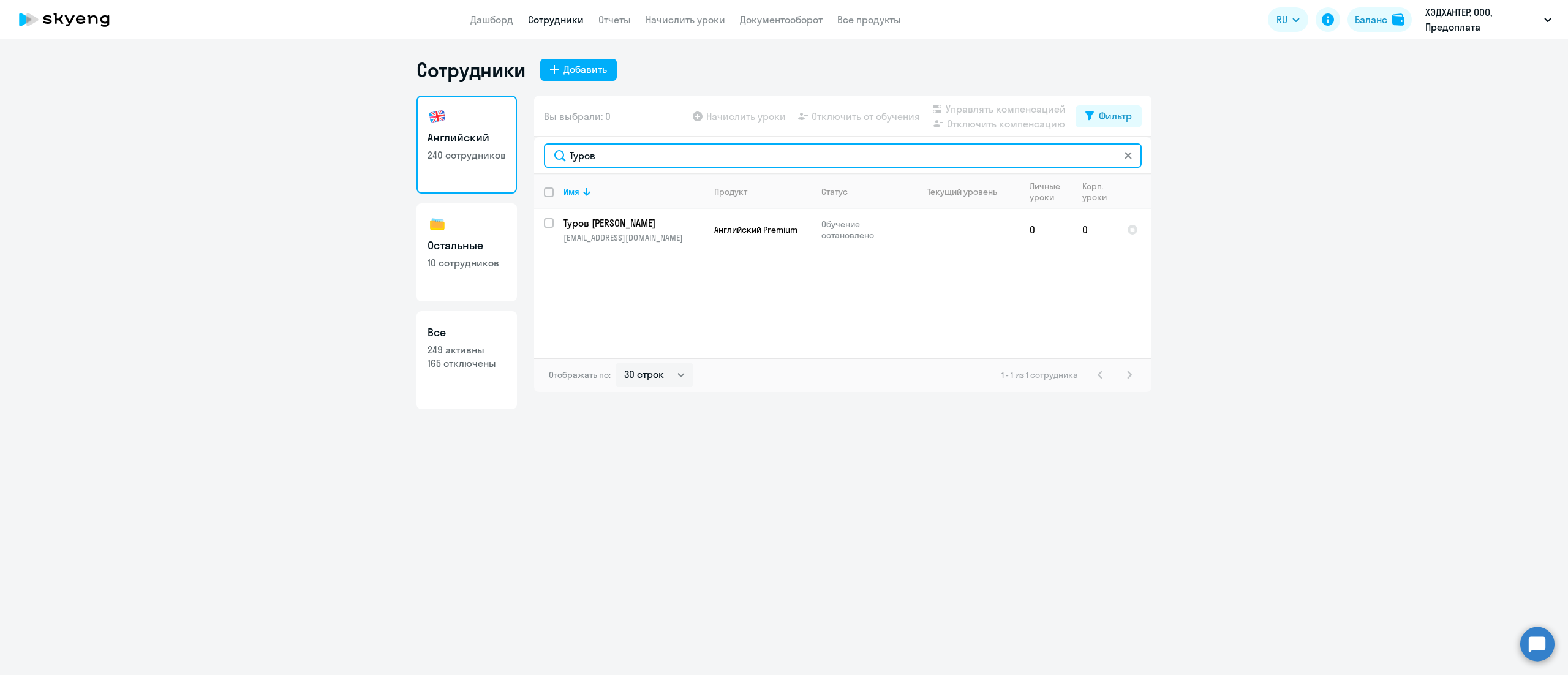
click at [854, 151] on input "Туров" at bounding box center [843, 155] width 598 height 25
click at [853, 152] on input "Туров" at bounding box center [843, 155] width 598 height 25
paste input "менцева"
type input "[PERSON_NAME]"
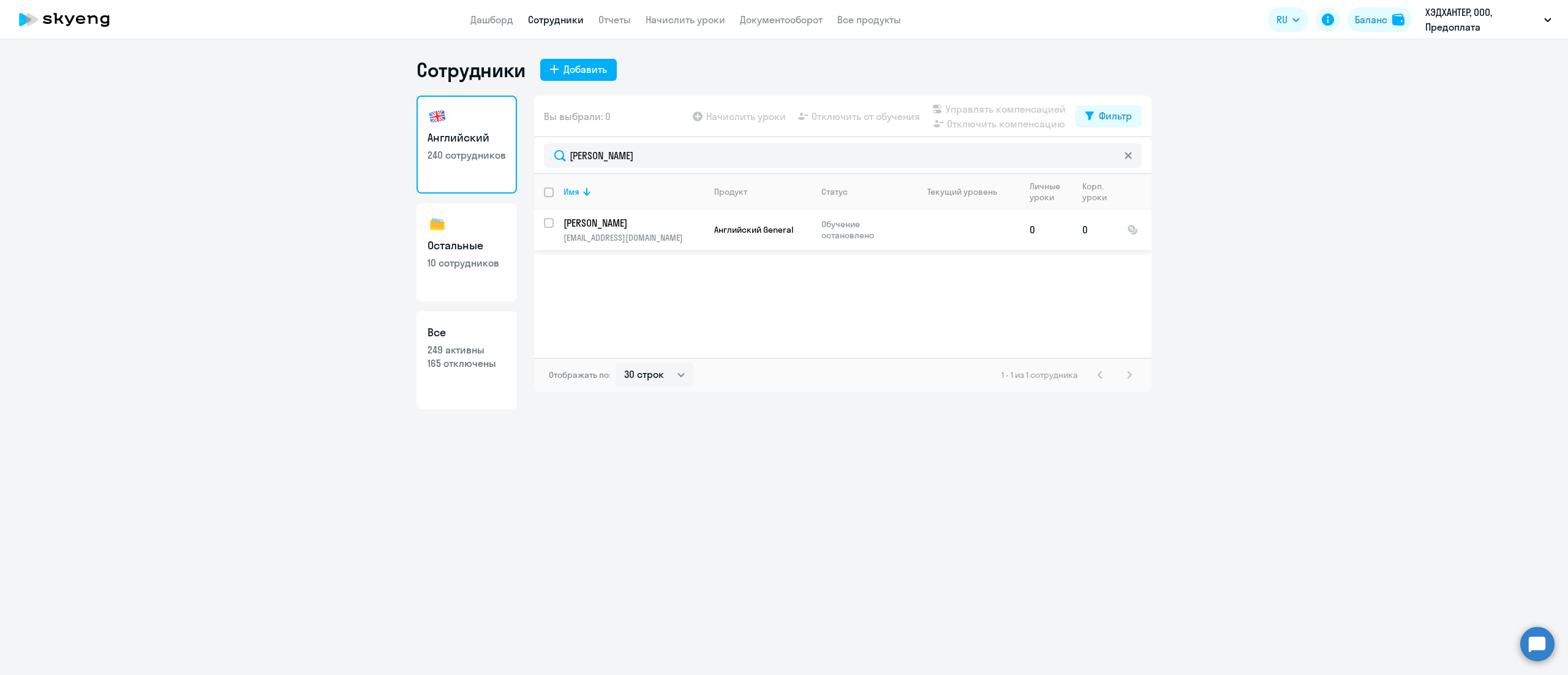
click at [552, 223] on input "select row 42023415" at bounding box center [556, 230] width 25 height 25
checkbox input "true"
click at [986, 124] on span "Отключить компенсацию" at bounding box center [1006, 124] width 118 height 15
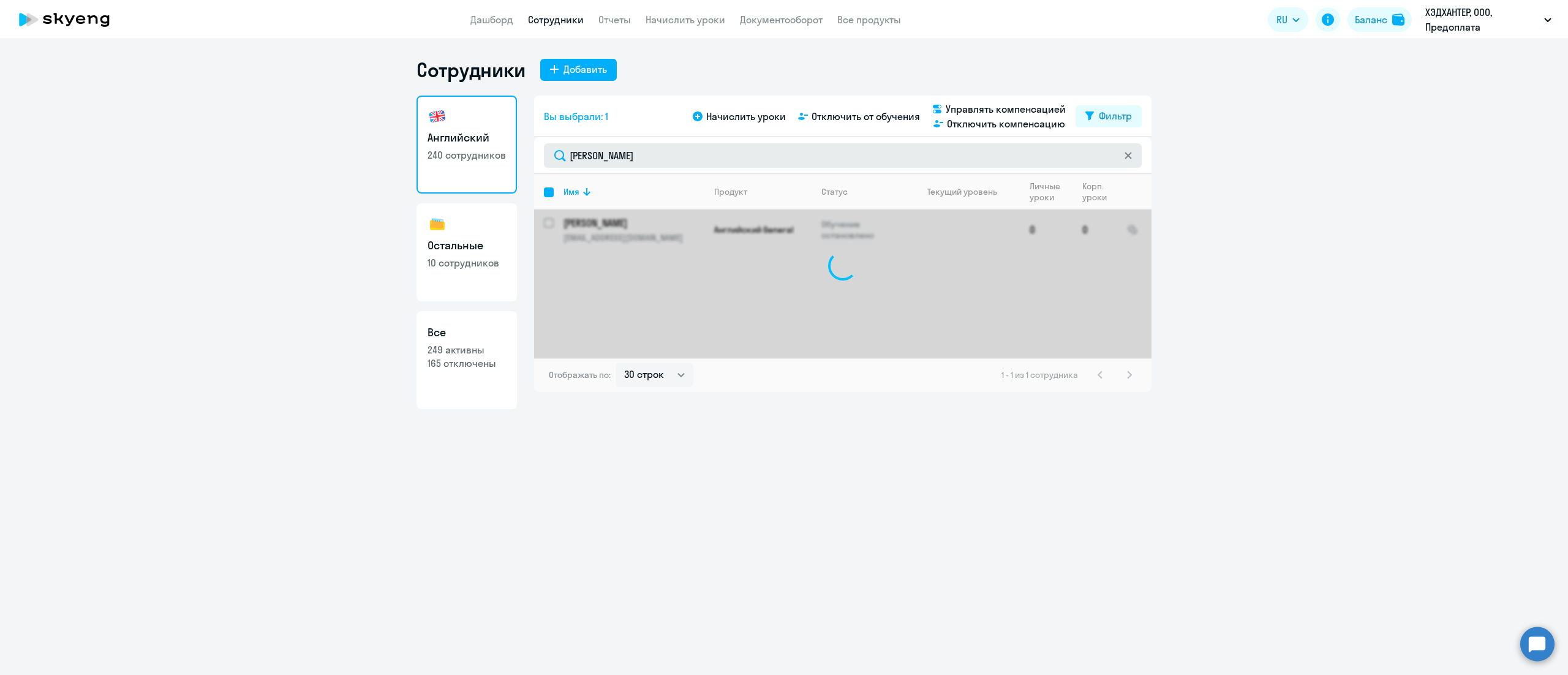
checkbox input "false"
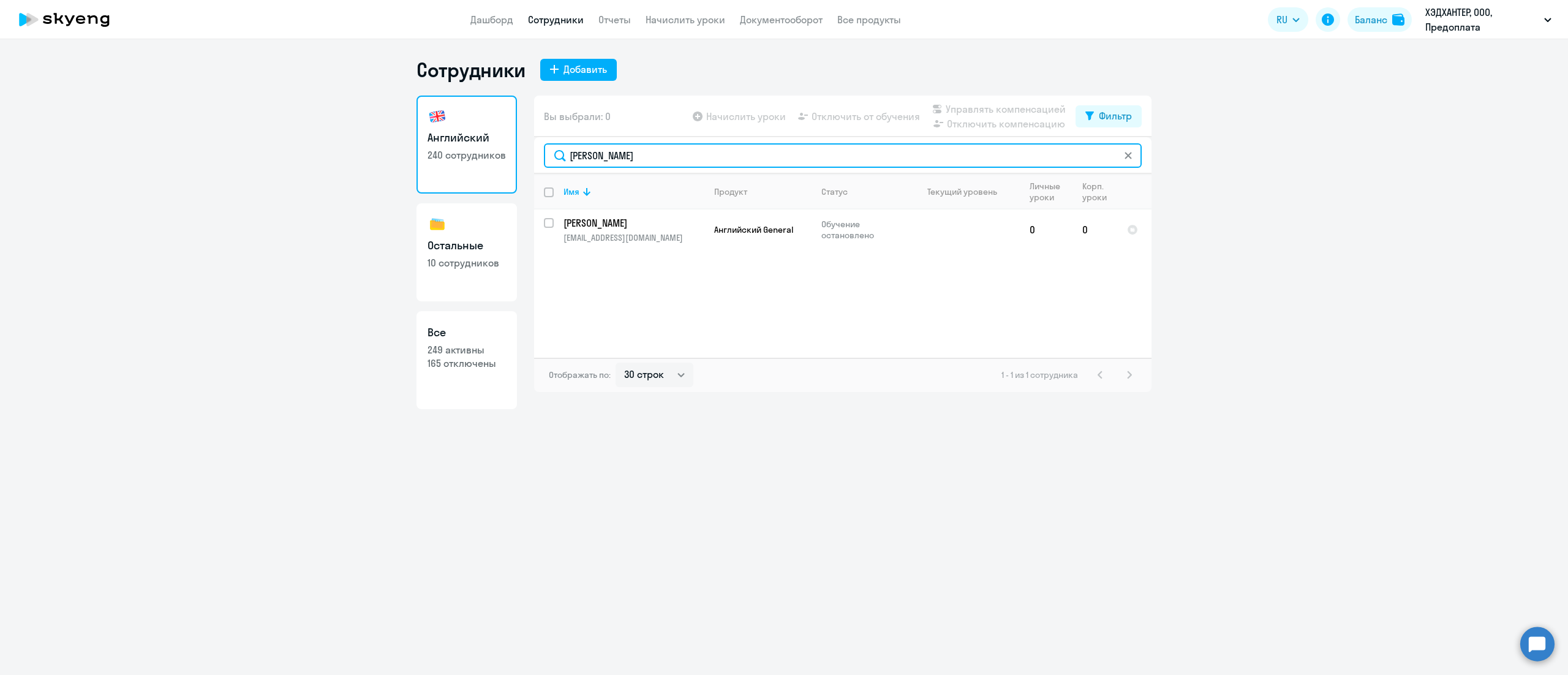
click at [709, 158] on input "[PERSON_NAME]" at bounding box center [843, 155] width 598 height 25
paste input "асано"
type input "[PERSON_NAME]"
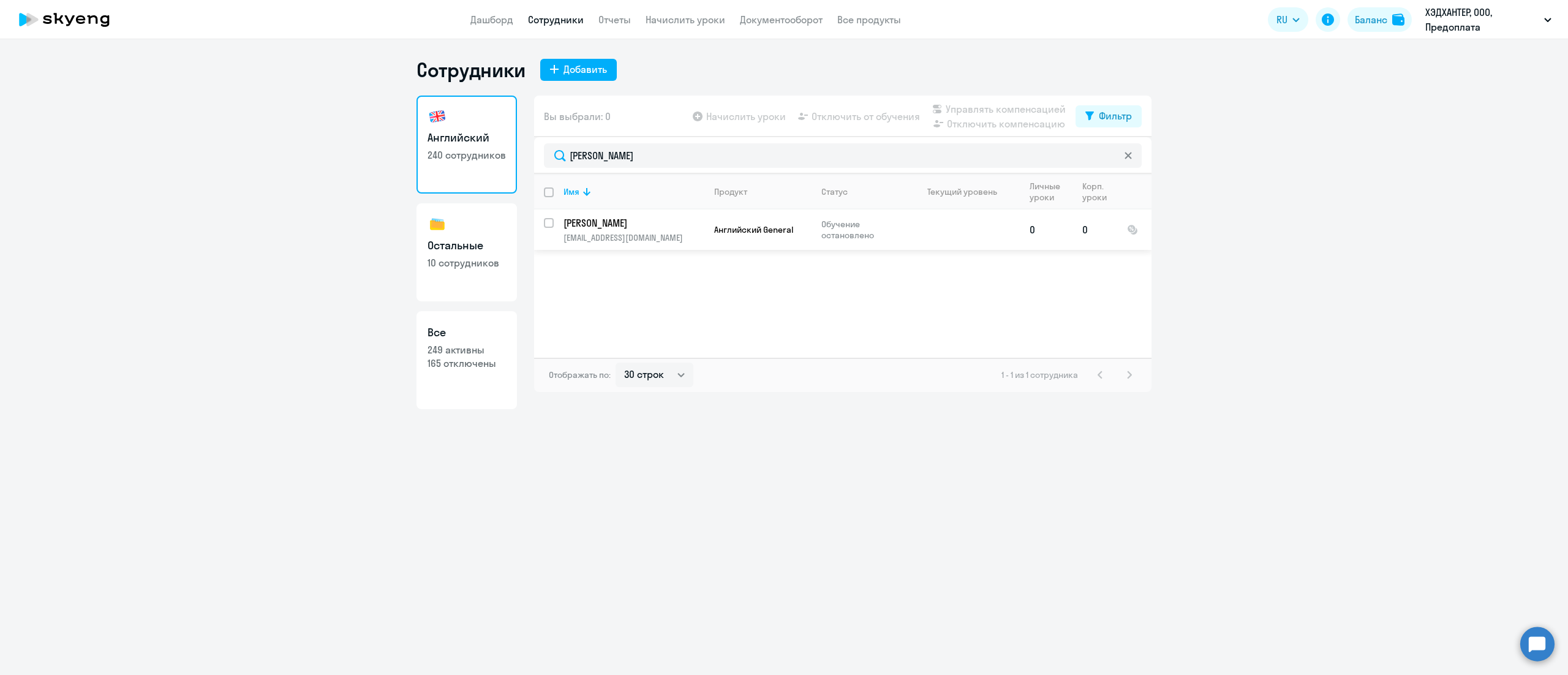
click at [547, 225] on input "select row 42023442" at bounding box center [556, 230] width 25 height 25
checkbox input "true"
click at [937, 120] on icon at bounding box center [939, 124] width 10 height 7
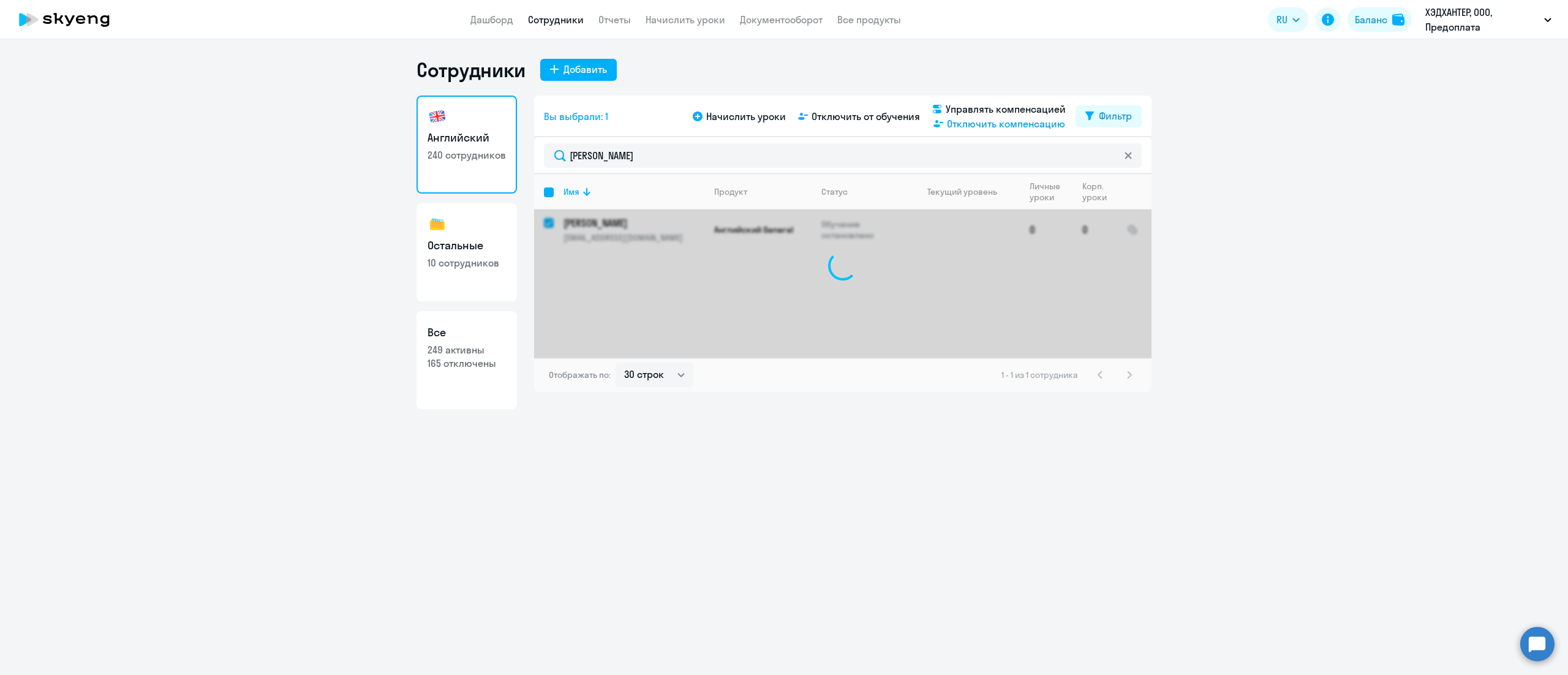
checkbox input "false"
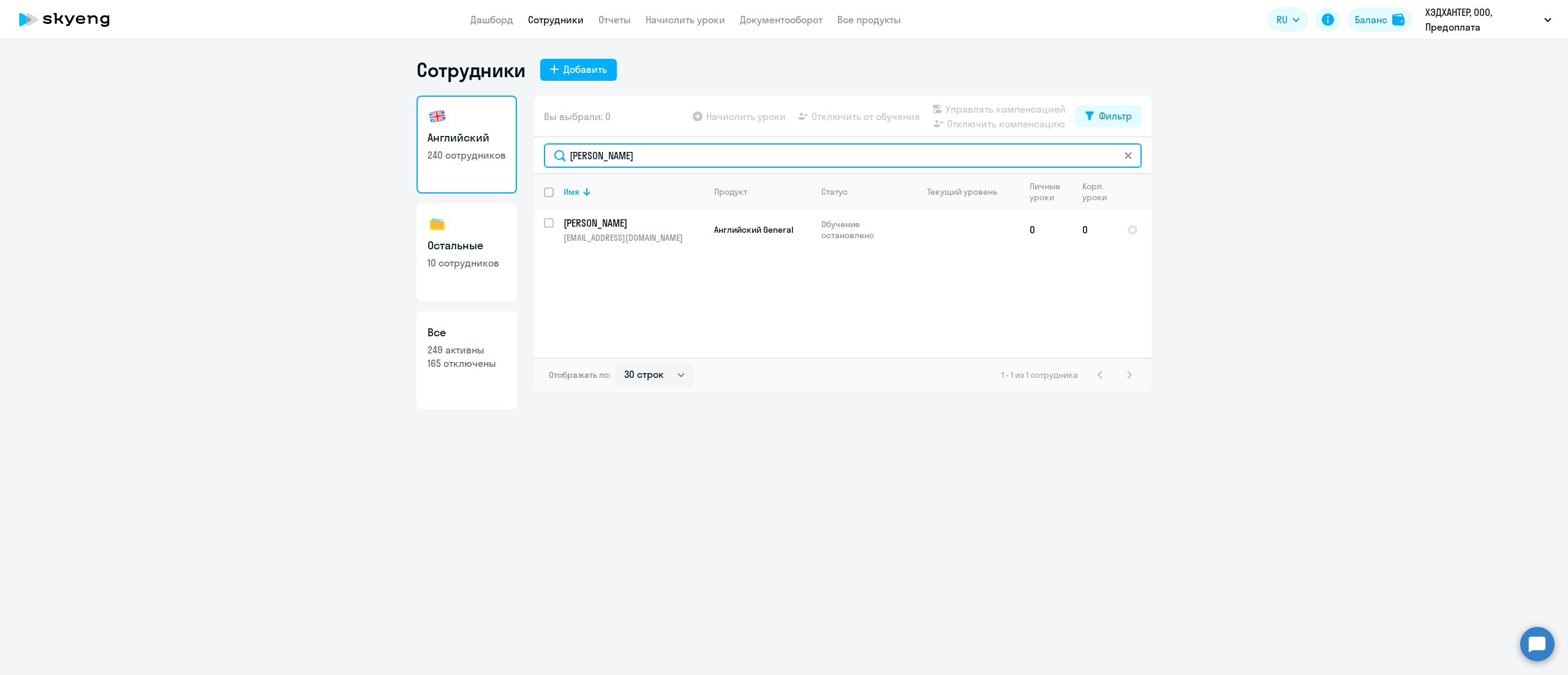
click at [640, 152] on input "[PERSON_NAME]" at bounding box center [843, 155] width 598 height 25
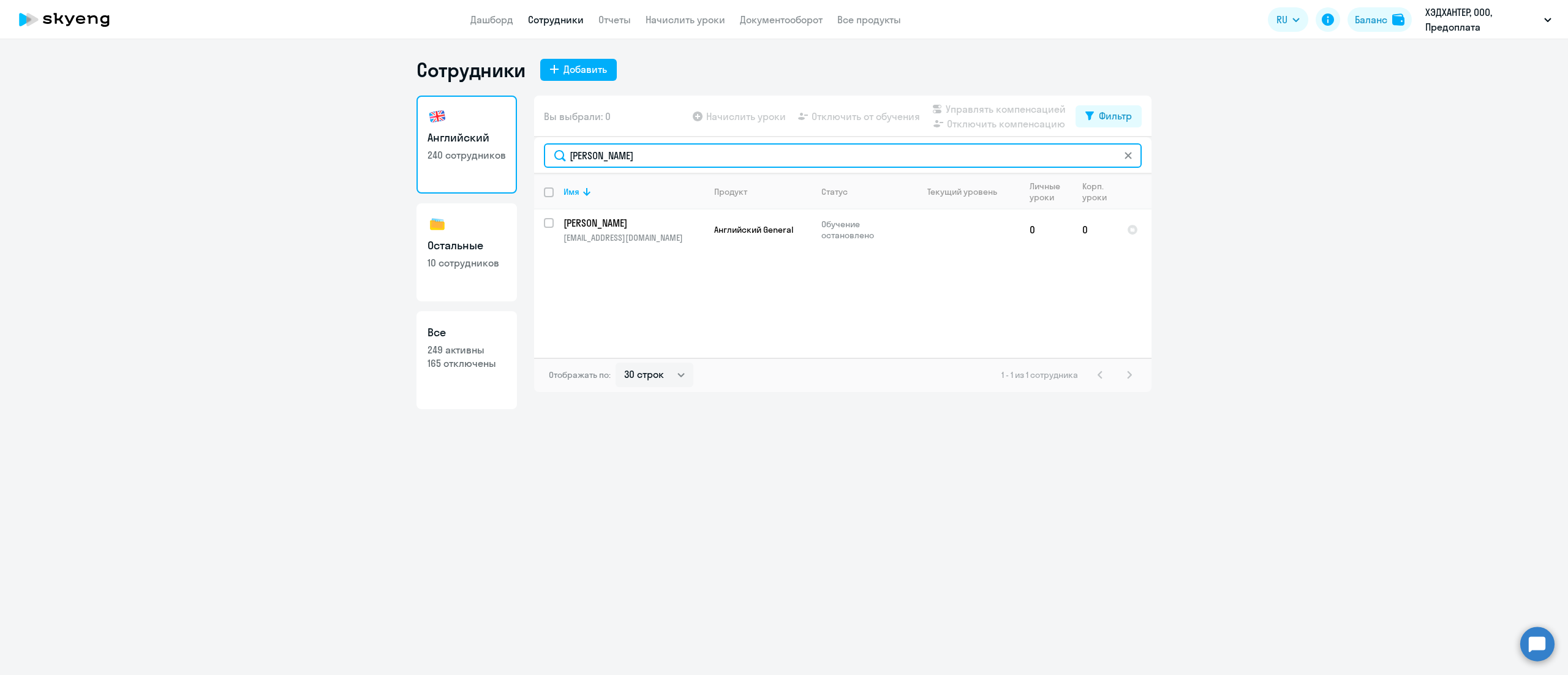
paste input "ань"
type input "Хлань"
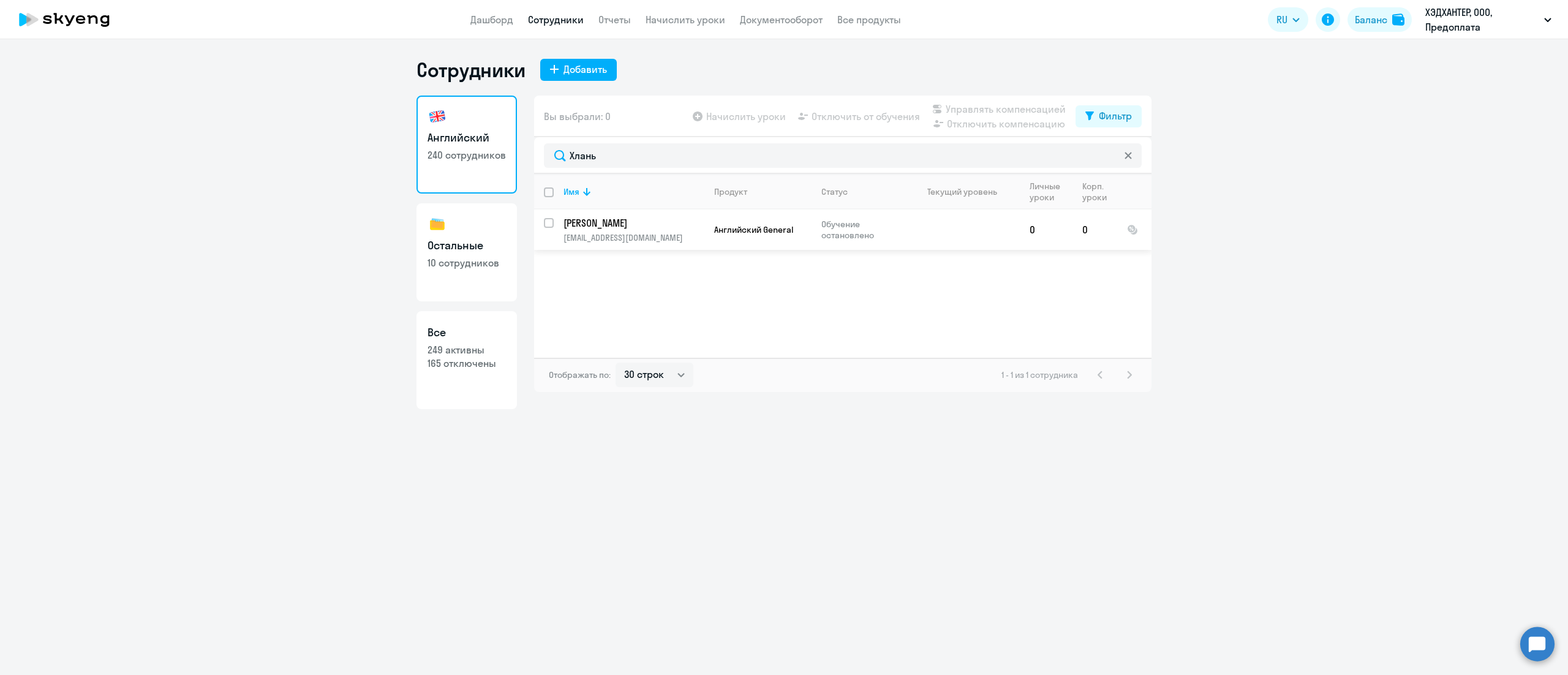
click at [550, 222] on input "select row 42023417" at bounding box center [556, 230] width 25 height 25
checkbox input "true"
click at [973, 120] on span "Отключить компенсацию" at bounding box center [1006, 124] width 118 height 15
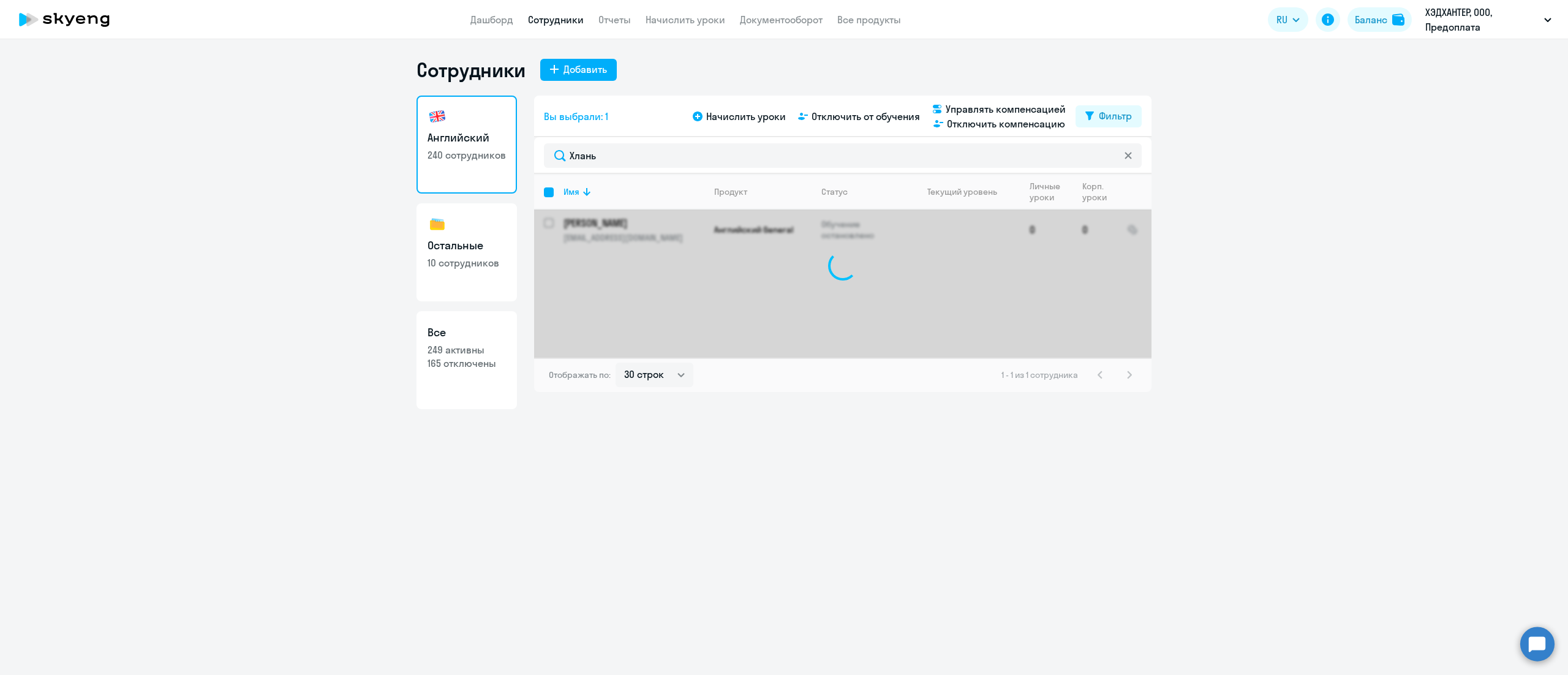
checkbox input "false"
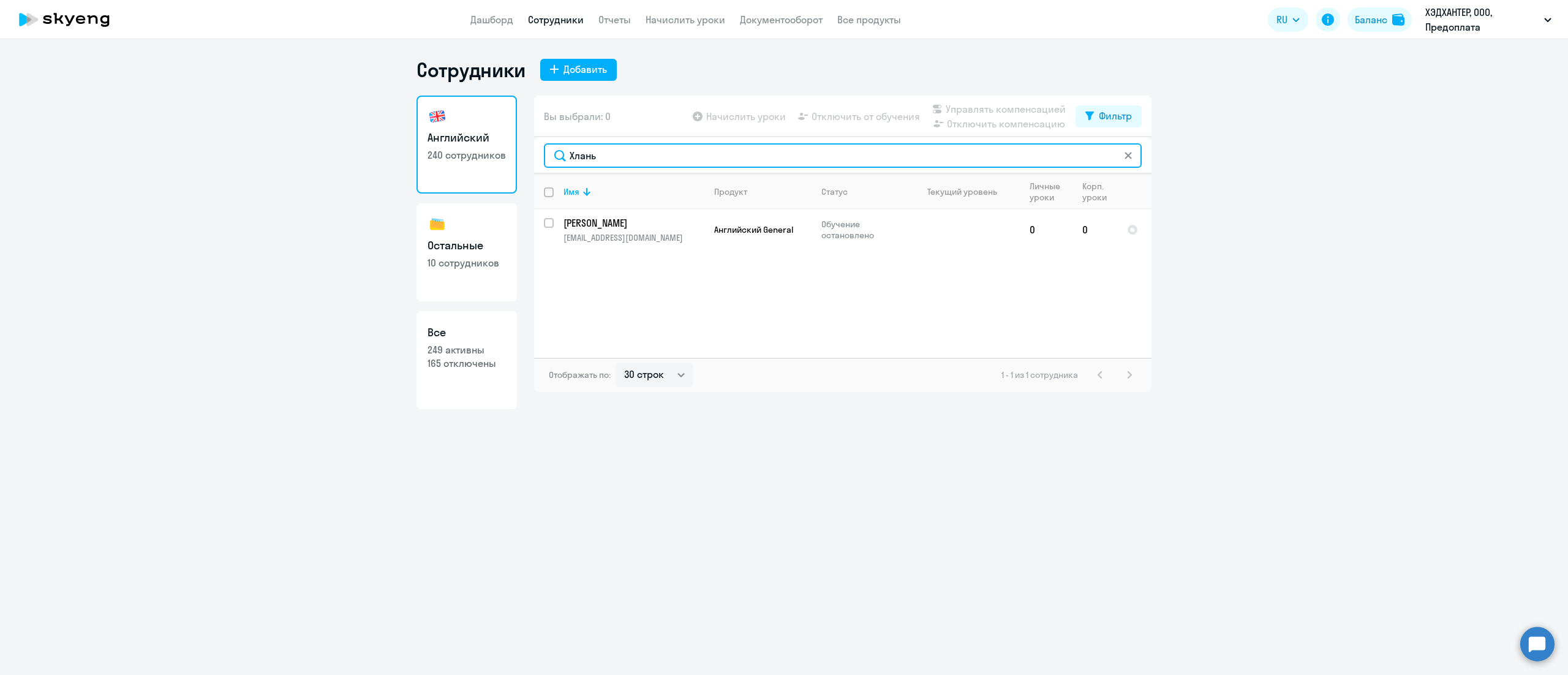
click at [667, 159] on input "Хлань" at bounding box center [843, 155] width 598 height 25
paste input "дько"
type input "[PERSON_NAME]"
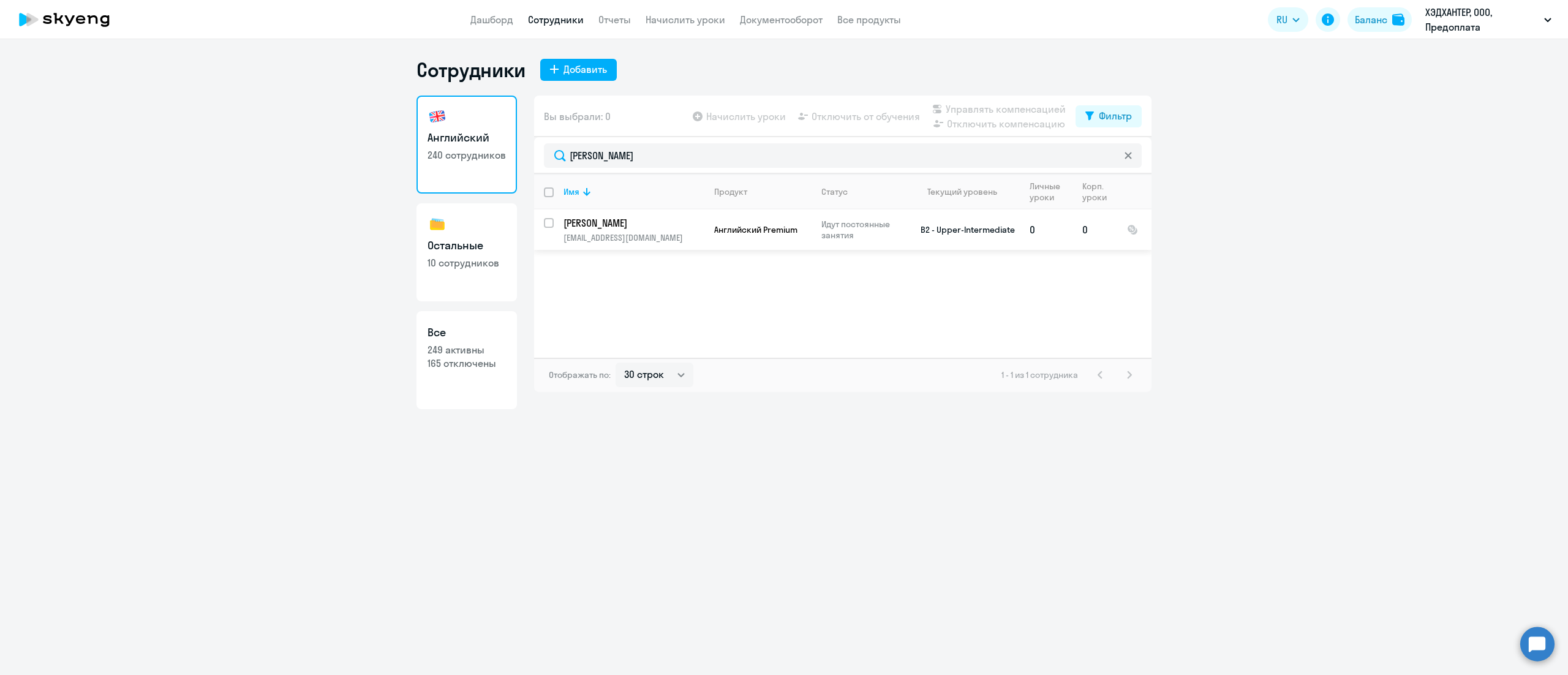
click at [545, 223] on input "select row 39546937" at bounding box center [556, 230] width 25 height 25
checkbox input "true"
click at [1018, 104] on span "Управлять компенсацией" at bounding box center [1006, 109] width 120 height 15
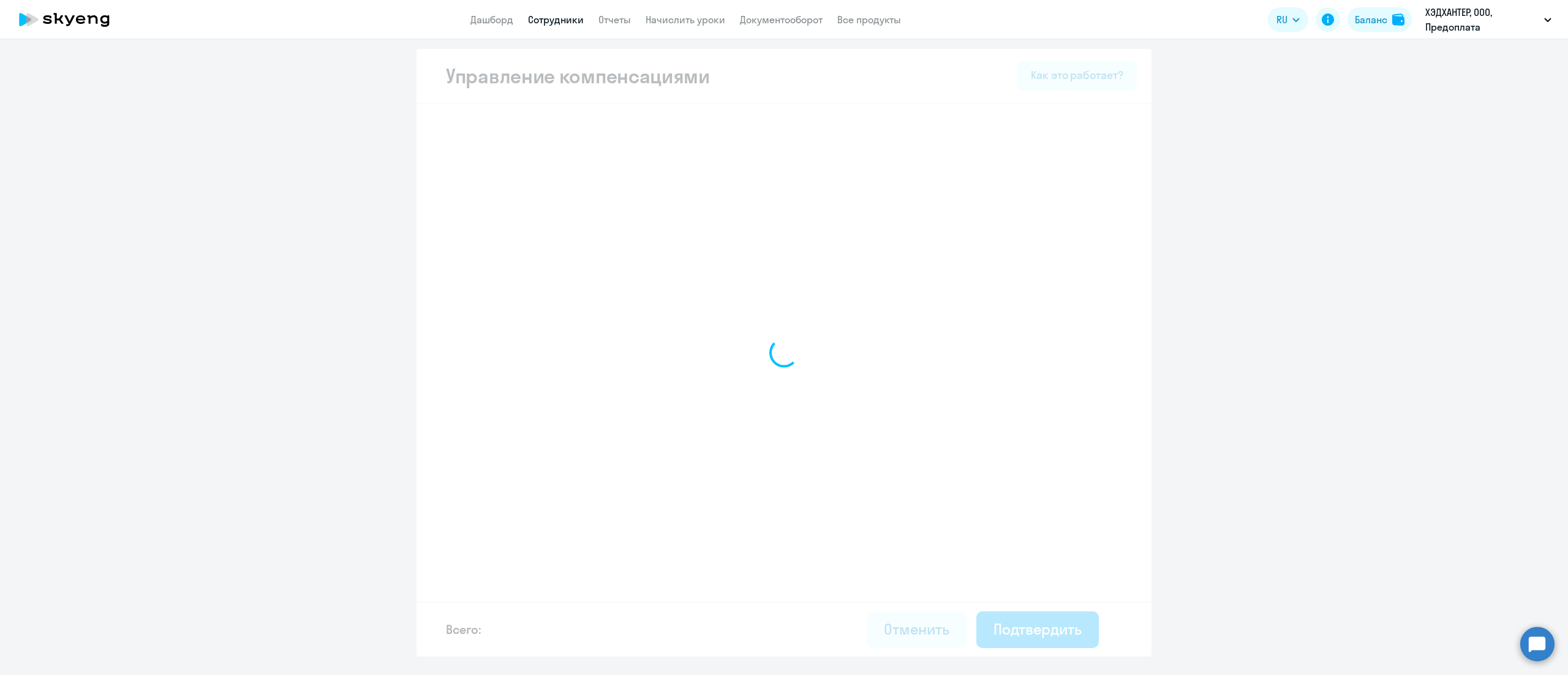
select select "MONTHLY"
select select "30"
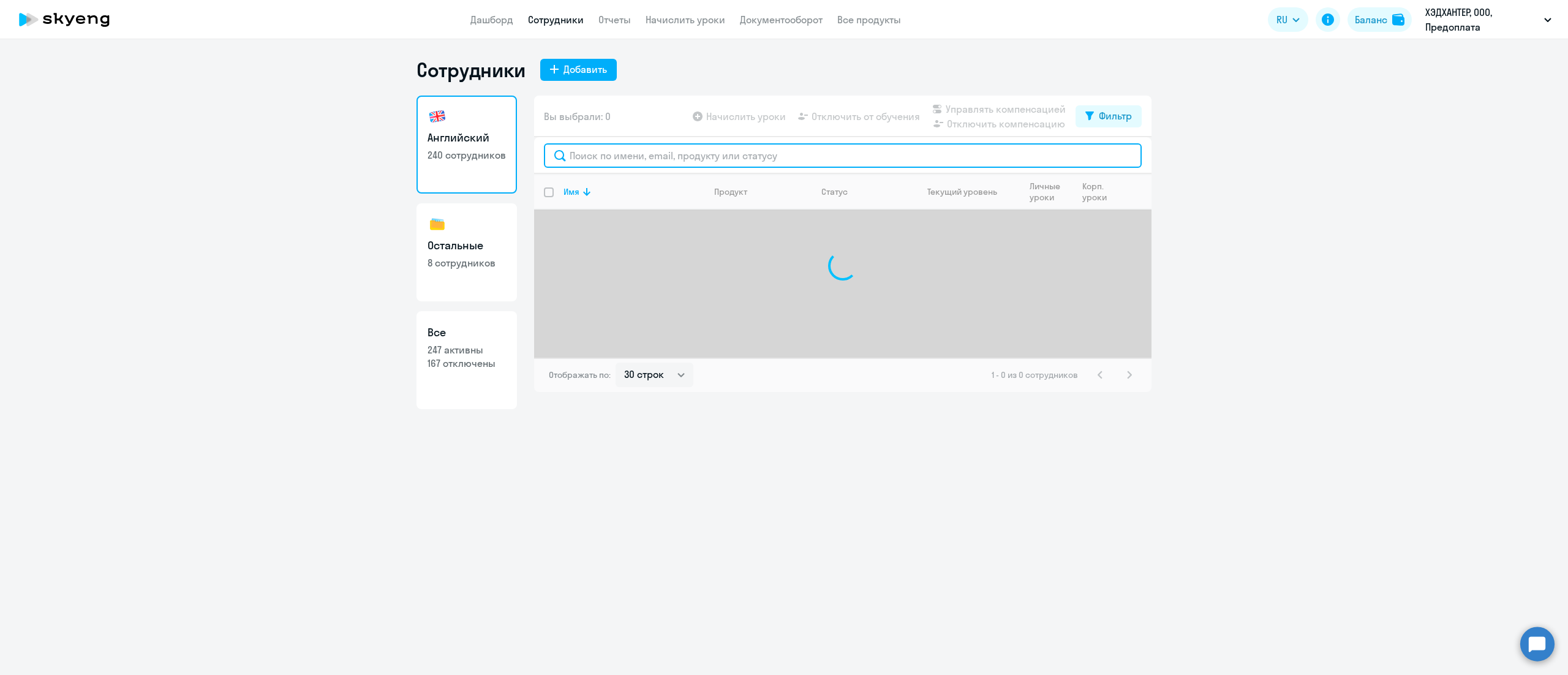
click at [639, 154] on input "text" at bounding box center [843, 155] width 598 height 25
paste input "[PERSON_NAME]"
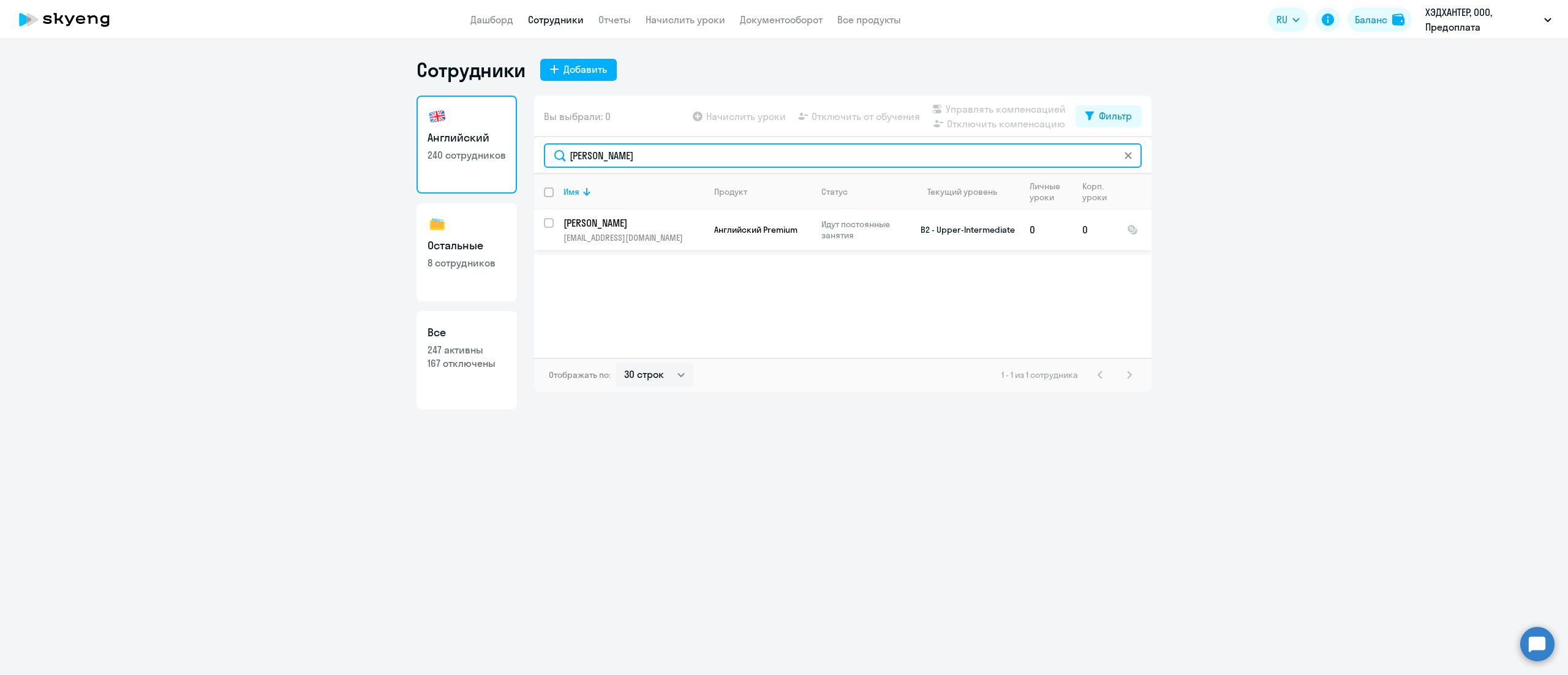
type input "[PERSON_NAME]"
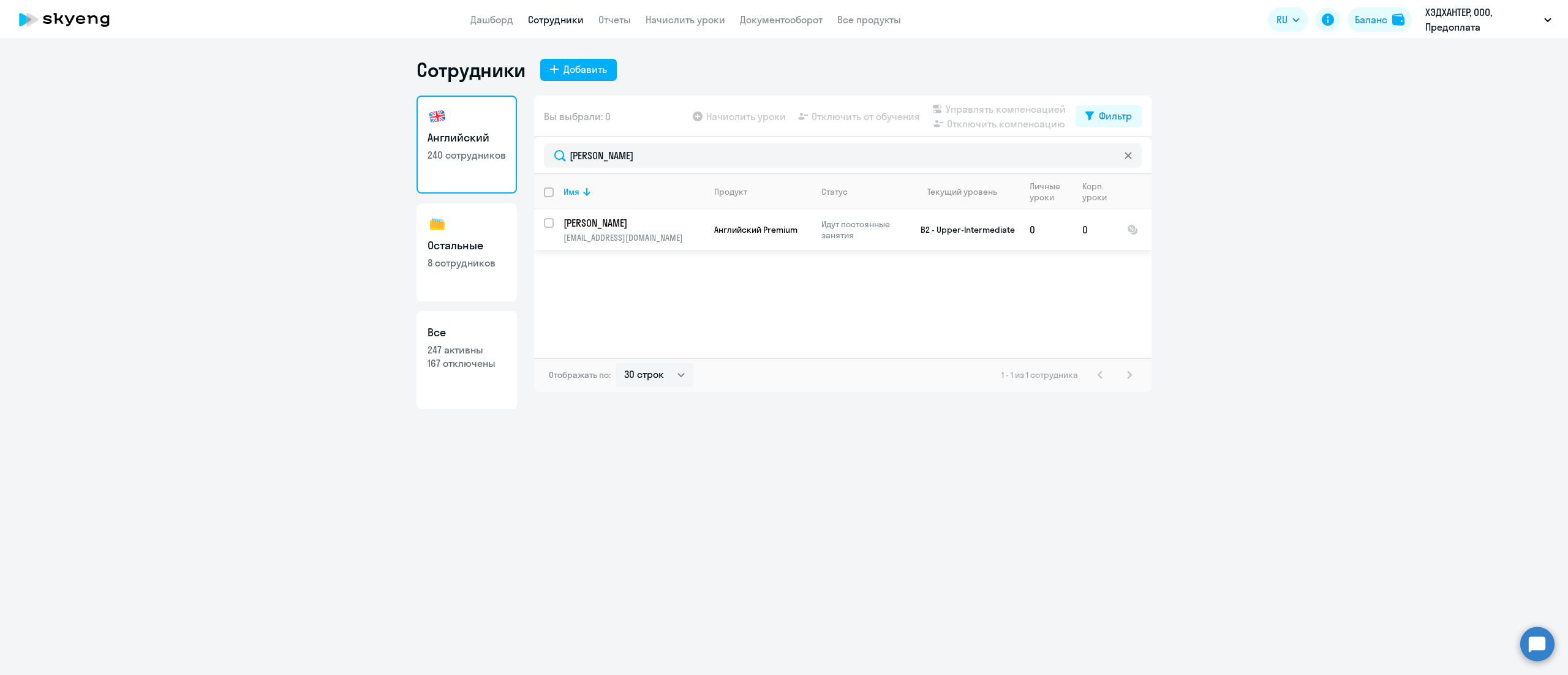
click at [549, 222] on input "select row 39546937" at bounding box center [556, 230] width 25 height 25
checkbox input "true"
click at [968, 127] on span "Отключить компенсацию" at bounding box center [1006, 124] width 118 height 15
checkbox input "false"
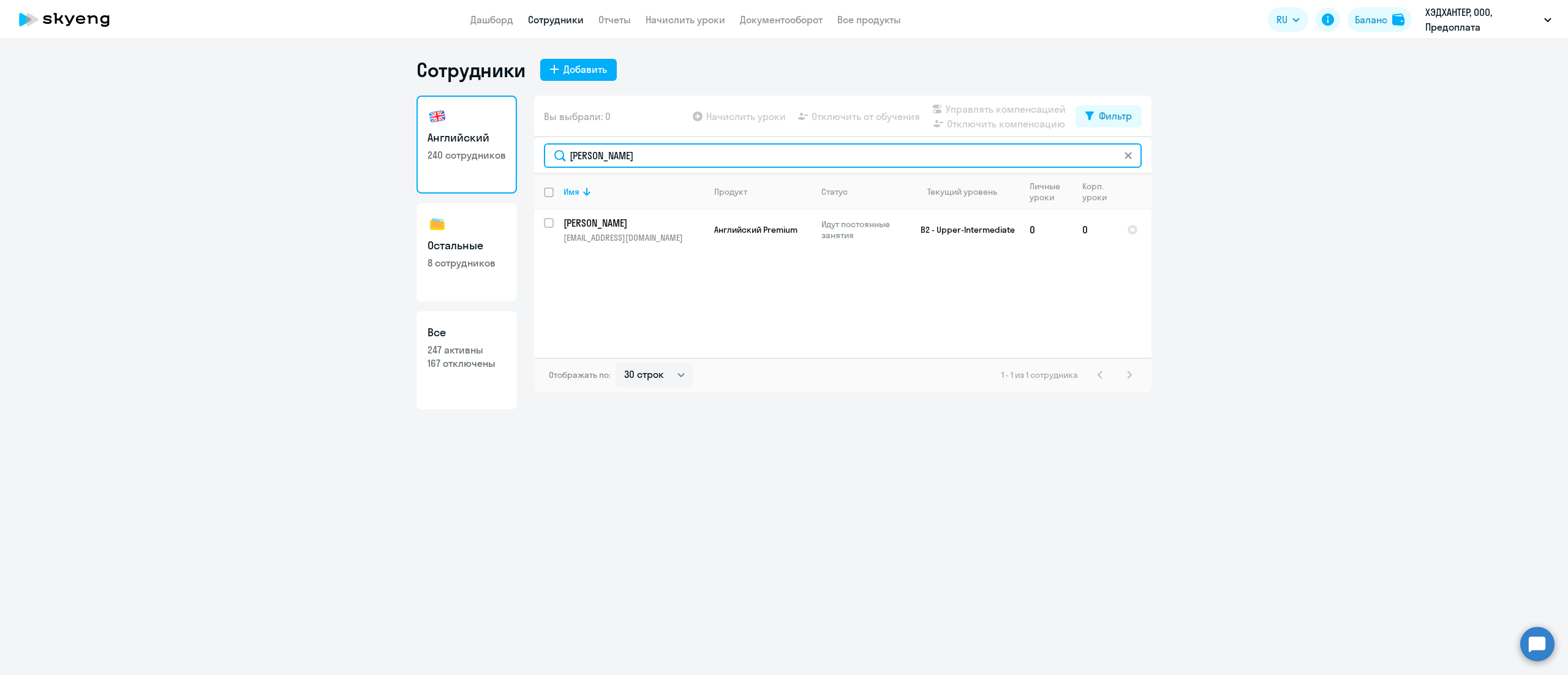
click at [685, 156] on input "[PERSON_NAME]" at bounding box center [843, 155] width 598 height 25
paste input "еркасова"
type input "[PERSON_NAME]"
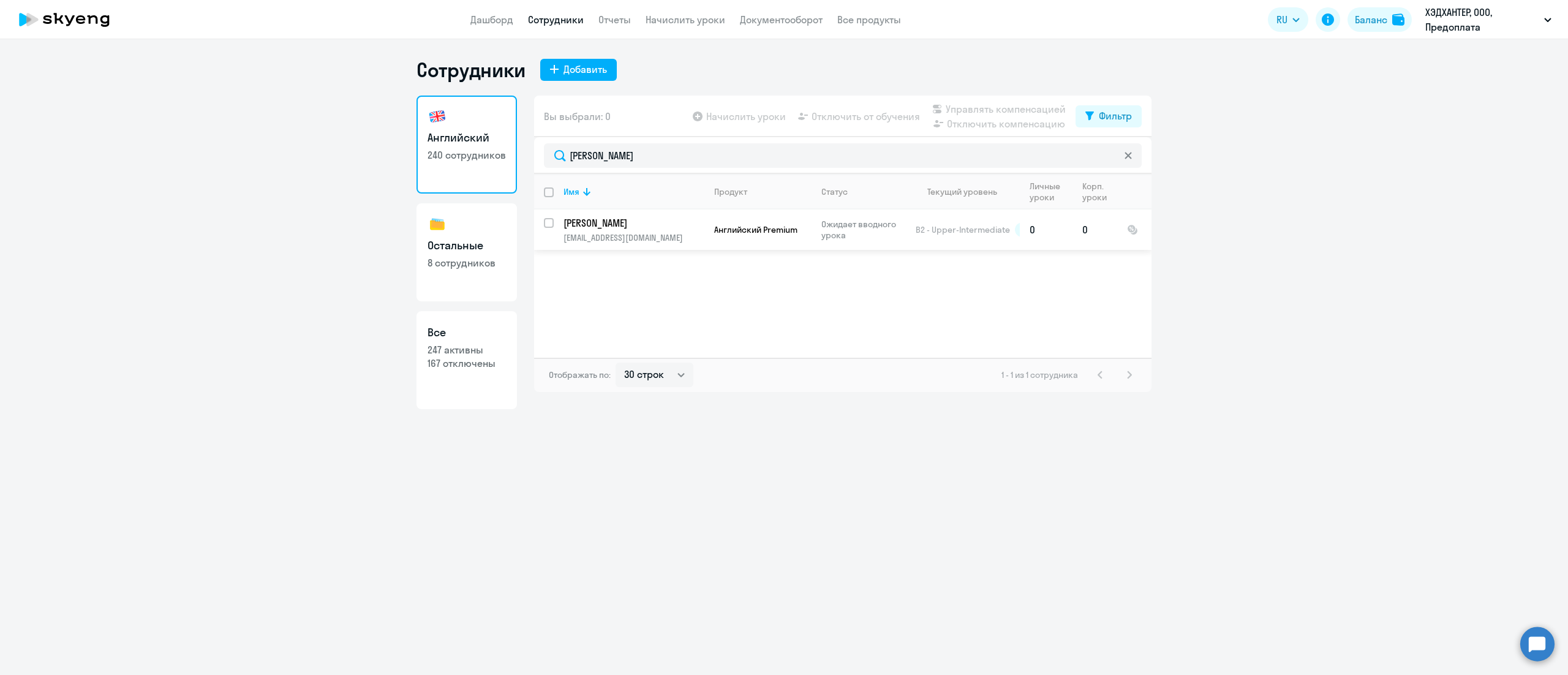
click at [549, 225] on input "select row 10733305" at bounding box center [556, 230] width 25 height 25
checkbox input "true"
click at [978, 125] on span "Отключить компенсацию" at bounding box center [1006, 124] width 118 height 15
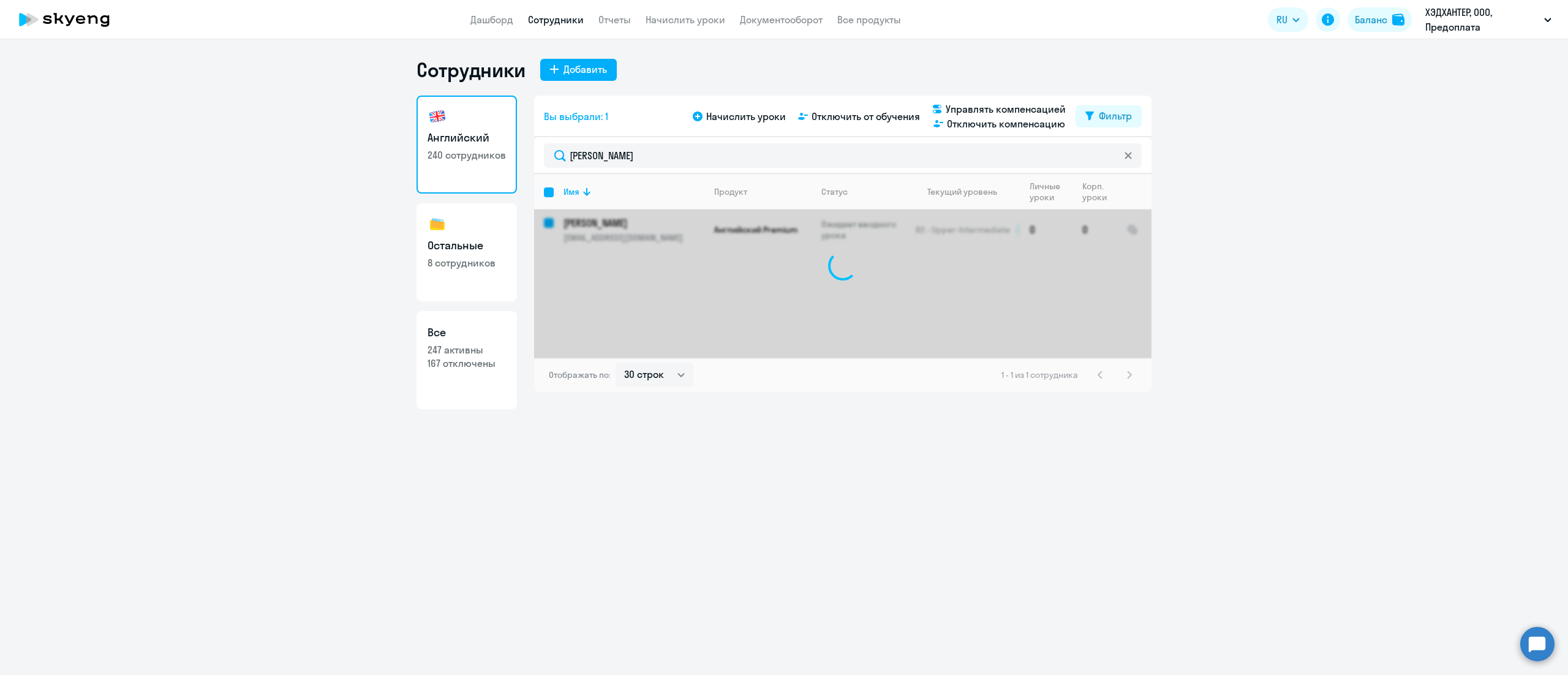
checkbox input "false"
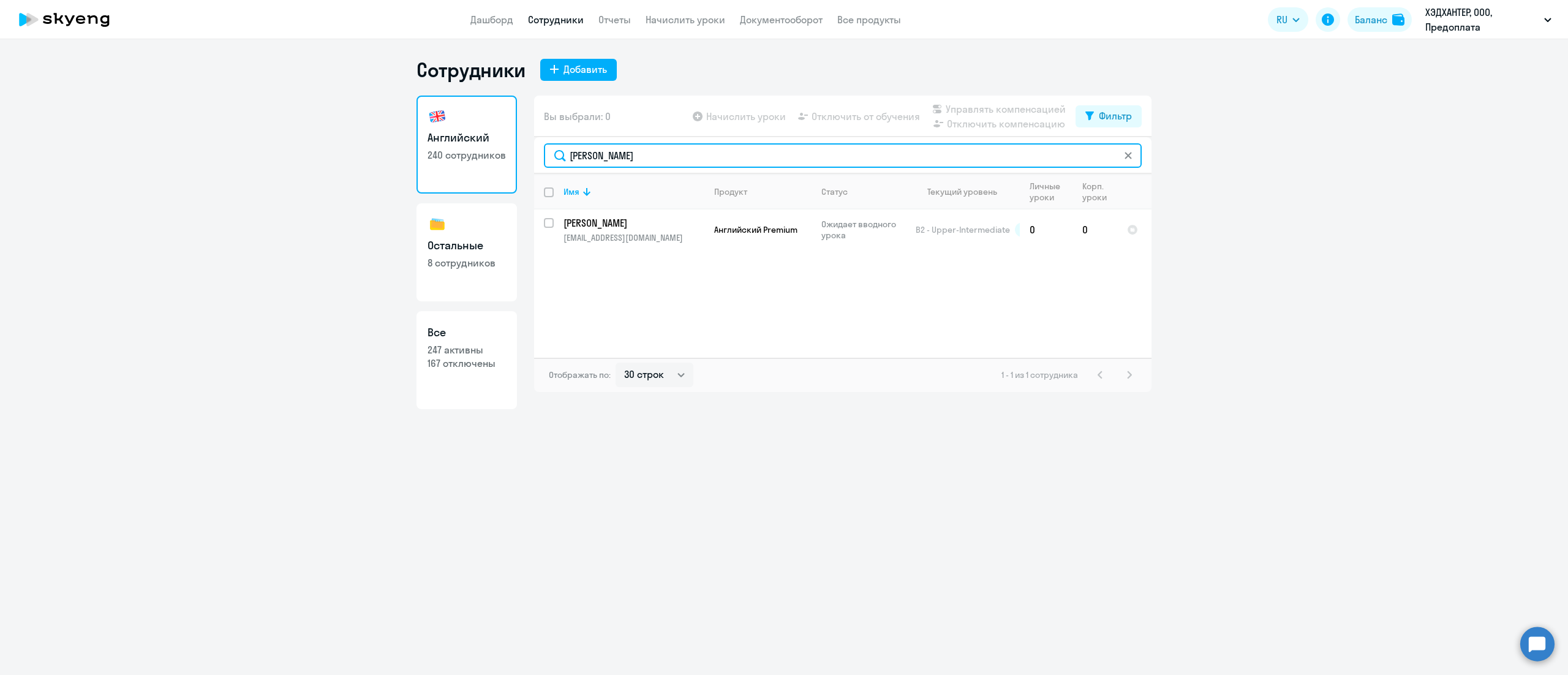
click at [746, 160] on input "[PERSON_NAME]" at bounding box center [843, 155] width 598 height 25
paste input "ушкин"
type input "[PERSON_NAME]"
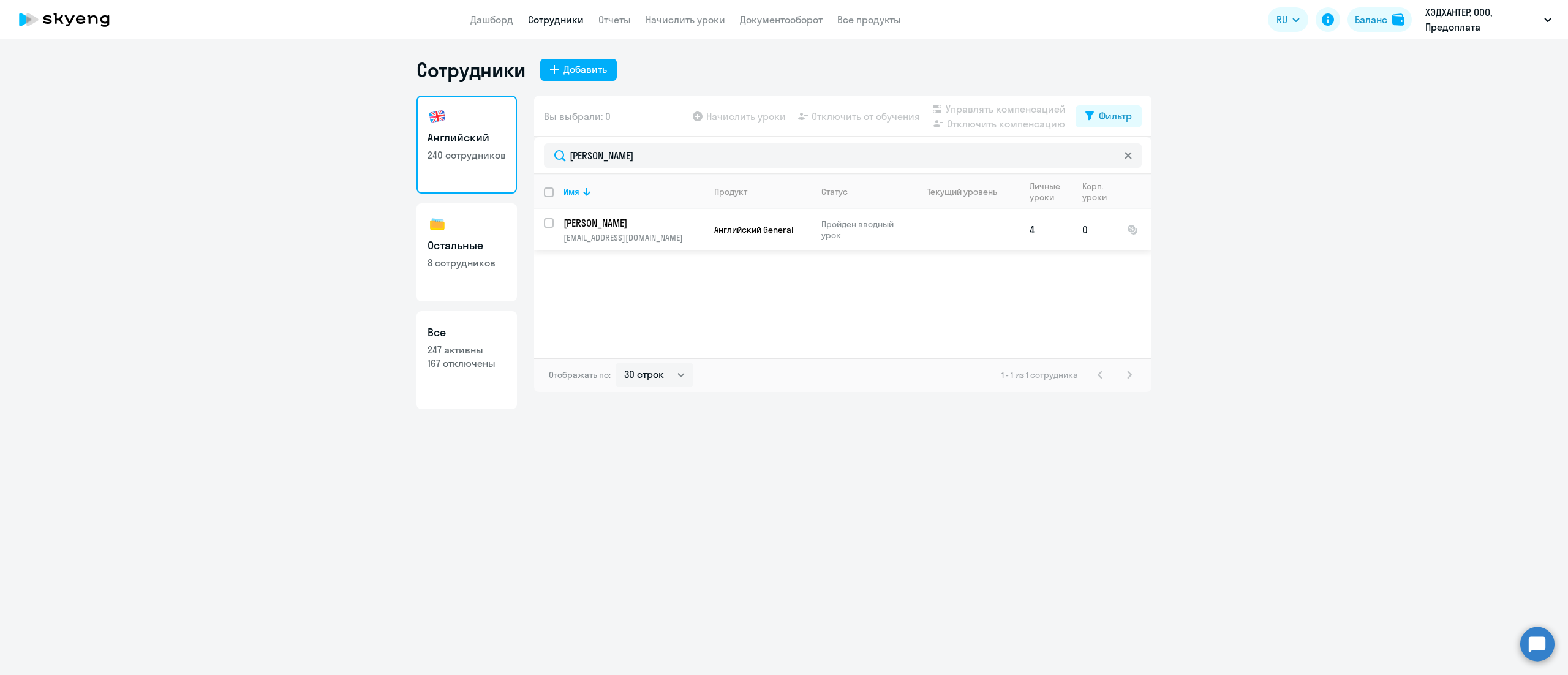
click at [550, 224] on input "select row 42023441" at bounding box center [556, 230] width 25 height 25
checkbox input "true"
click at [977, 122] on span "Отключить компенсацию" at bounding box center [1006, 124] width 118 height 15
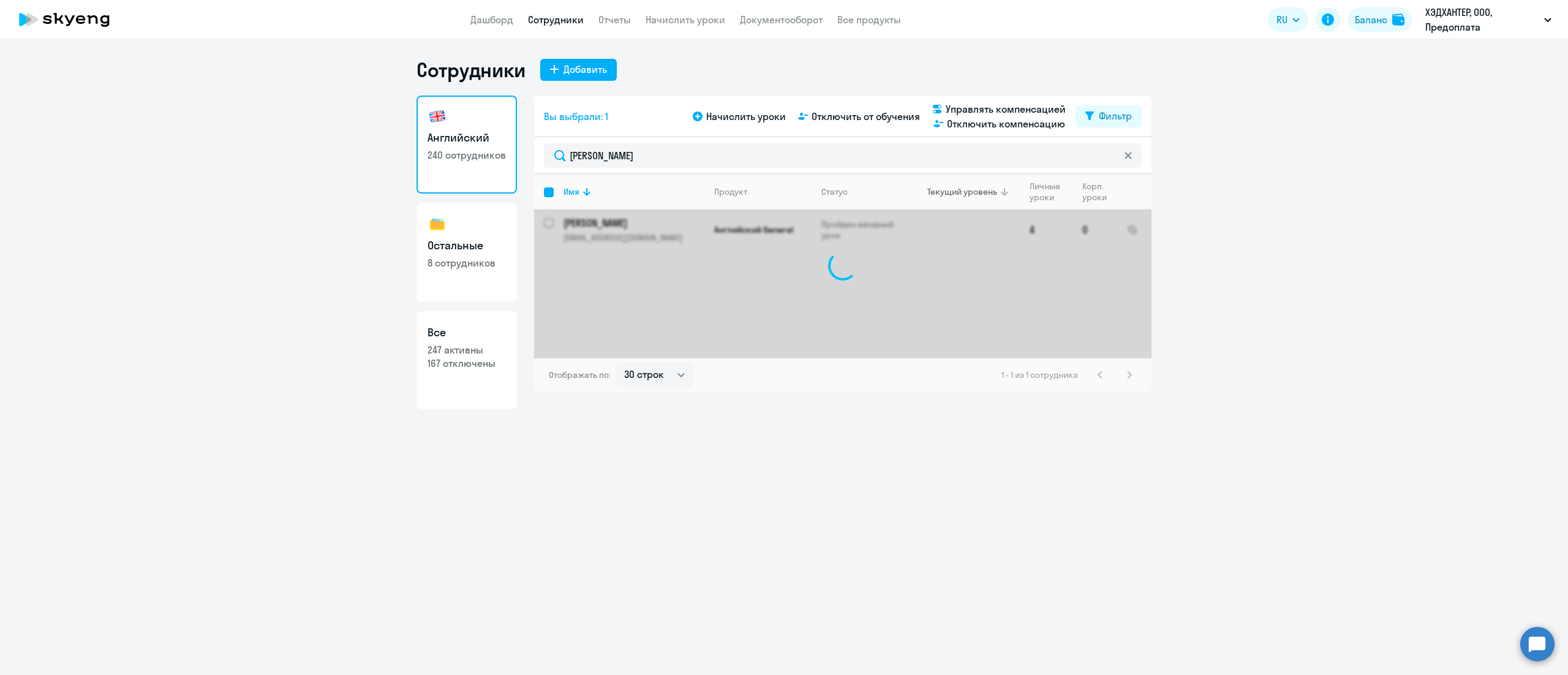
checkbox input "false"
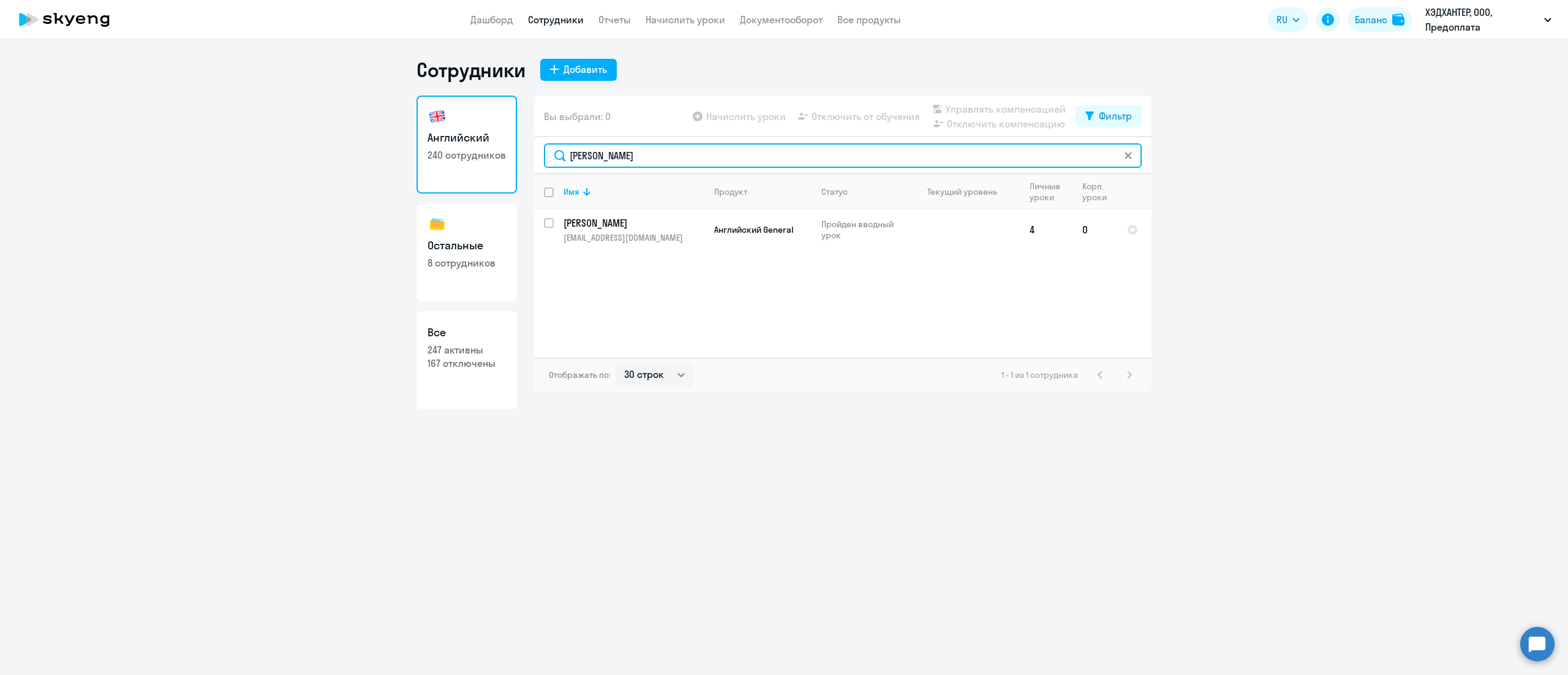
click at [755, 155] on input "[PERSON_NAME]" at bounding box center [843, 155] width 598 height 25
paste input "[PERSON_NAME]"
type input "[PERSON_NAME]"
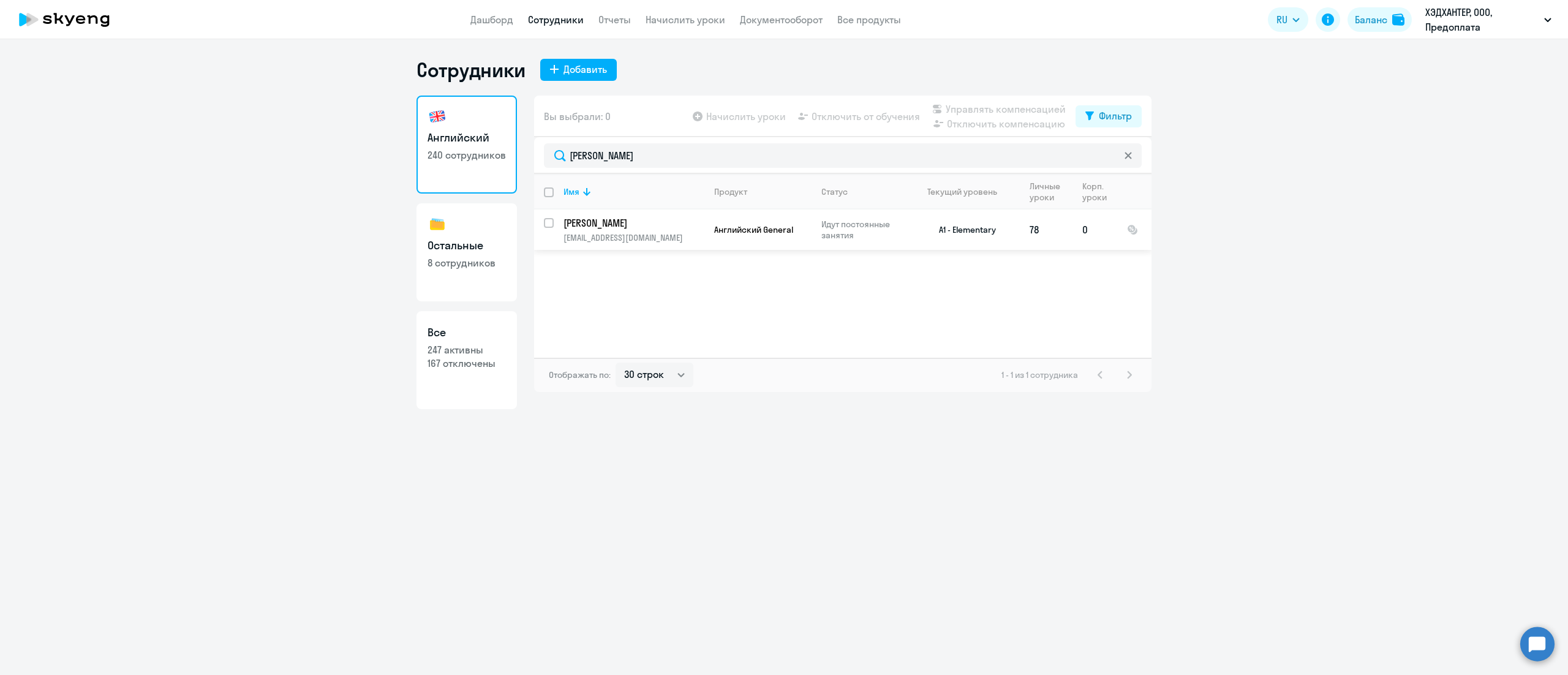
click at [552, 224] on input "select row 39215400" at bounding box center [556, 230] width 25 height 25
checkbox input "true"
click at [952, 127] on span "Отключить компенсацию" at bounding box center [1006, 124] width 118 height 15
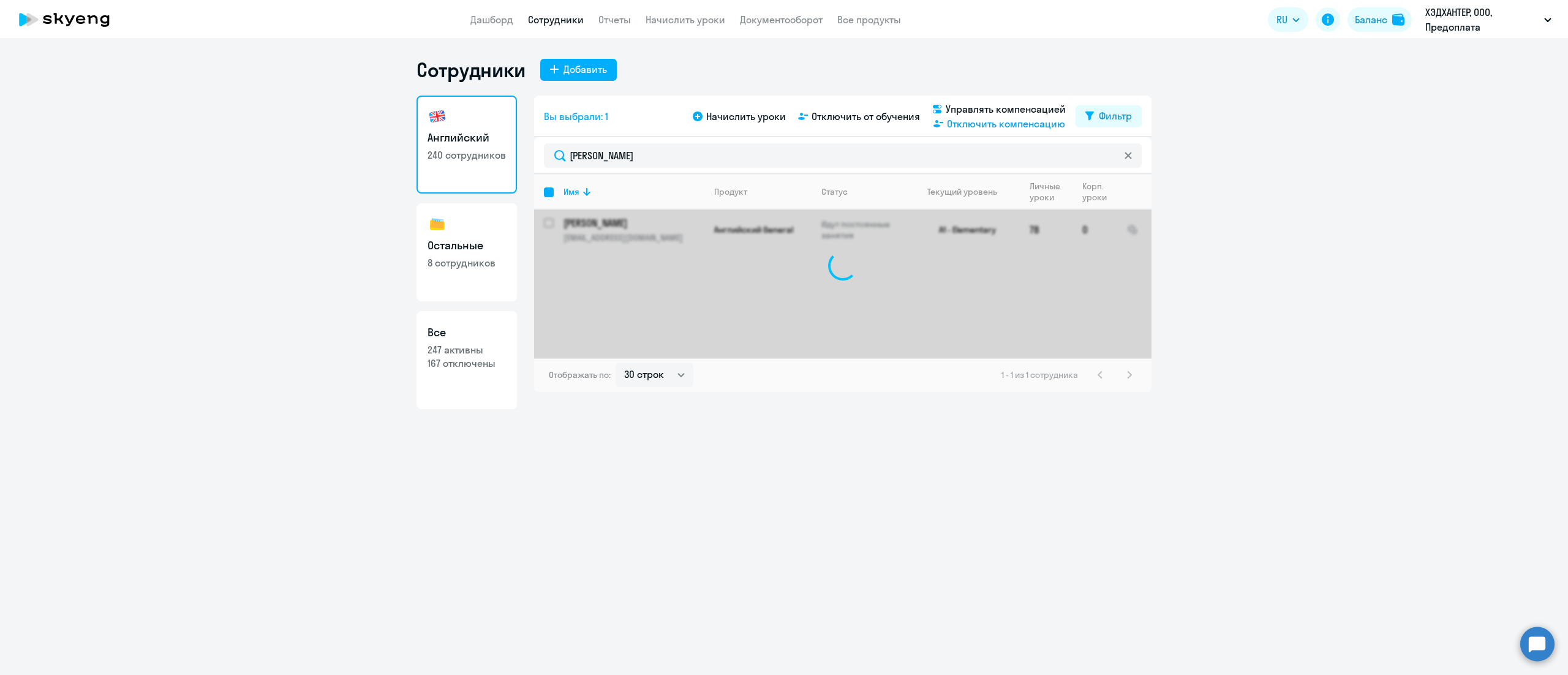
checkbox input "false"
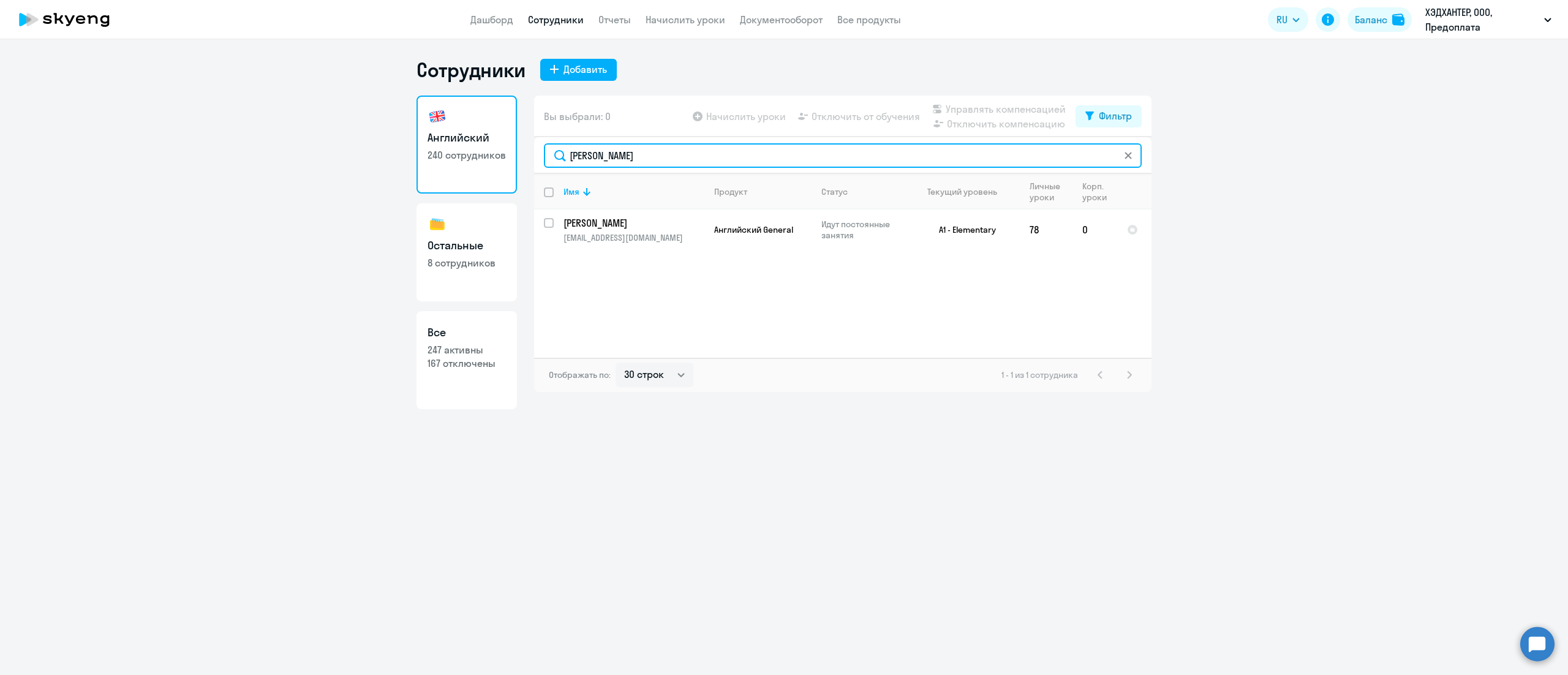
click at [643, 159] on input "[PERSON_NAME]" at bounding box center [843, 155] width 598 height 25
paste input "[PERSON_NAME]"
type input "[PERSON_NAME]"
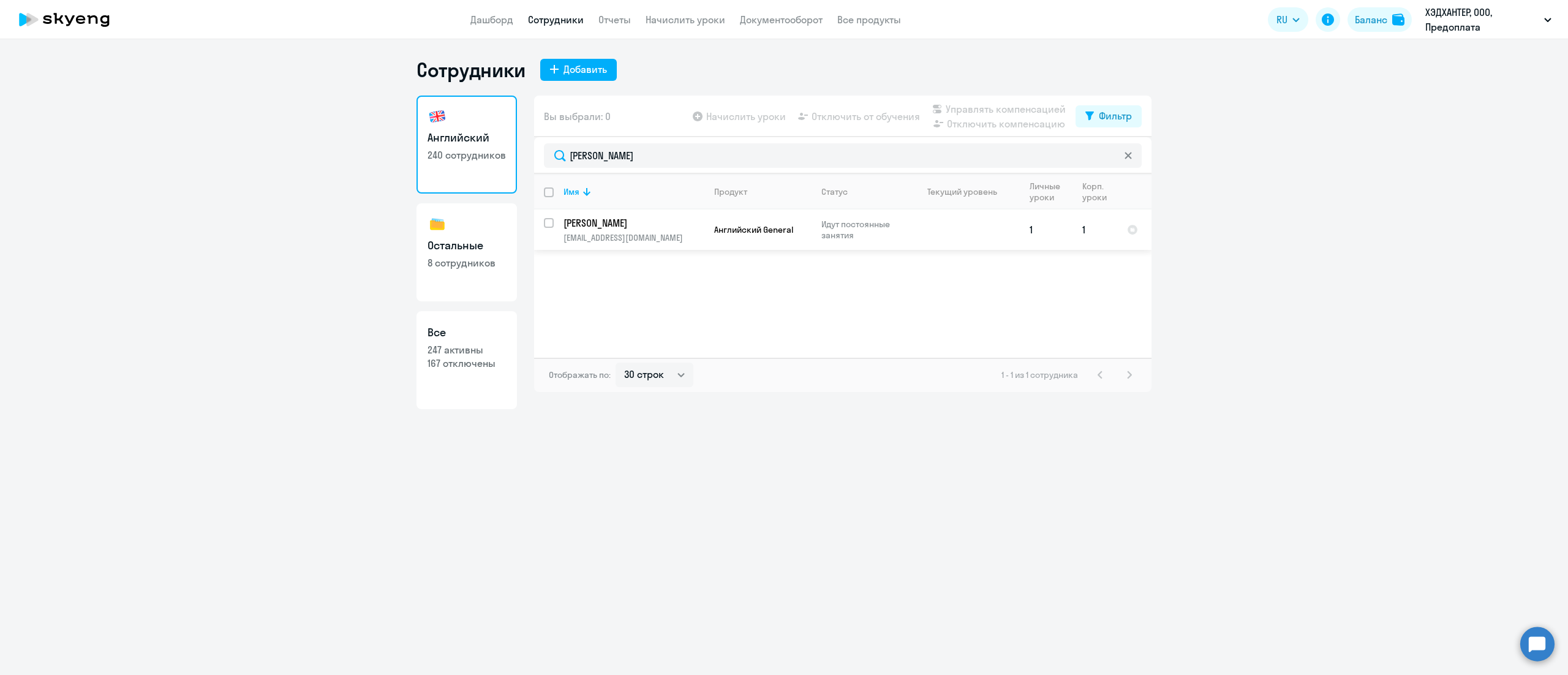
click at [547, 225] on input "select row 7938948" at bounding box center [556, 230] width 25 height 25
checkbox input "true"
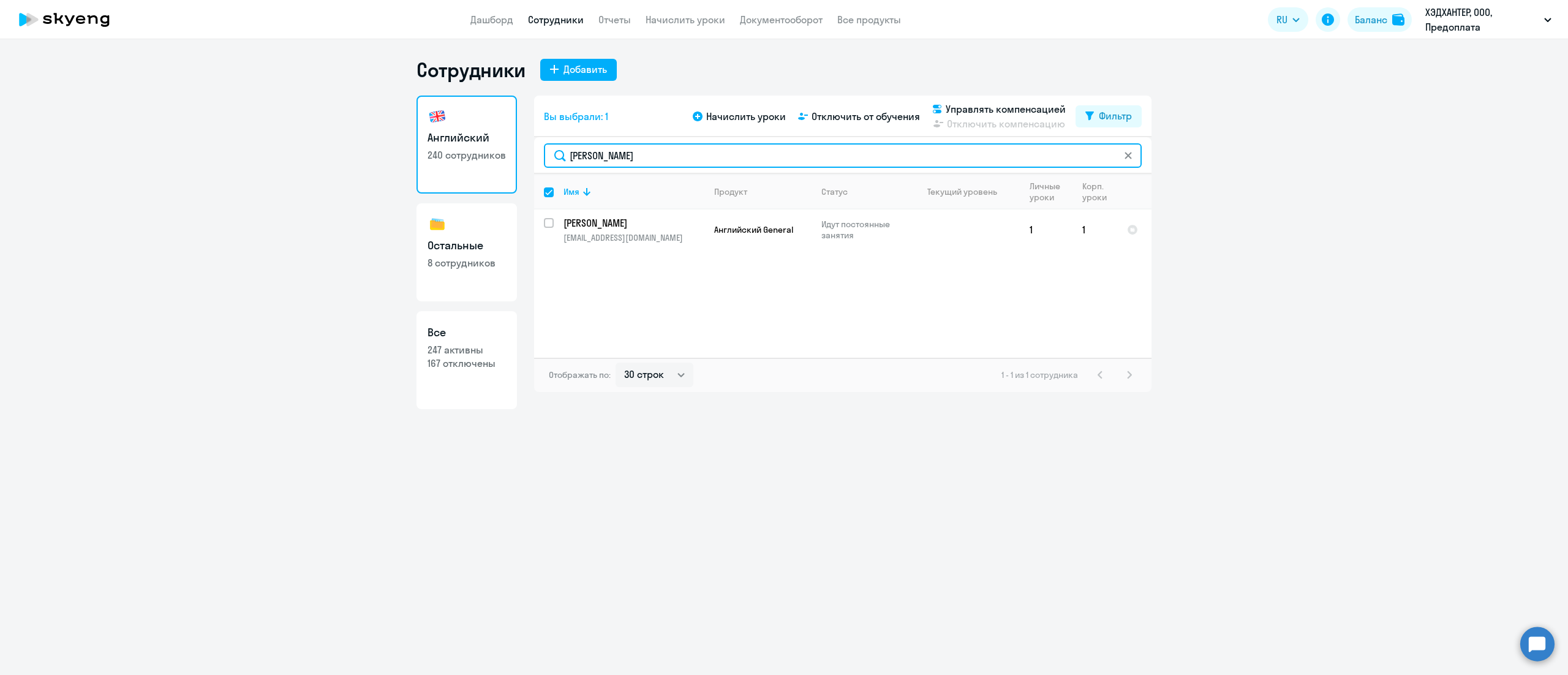
click at [764, 162] on input "[PERSON_NAME]" at bounding box center [843, 155] width 598 height 25
paste input "елев"
type input "[PERSON_NAME]"
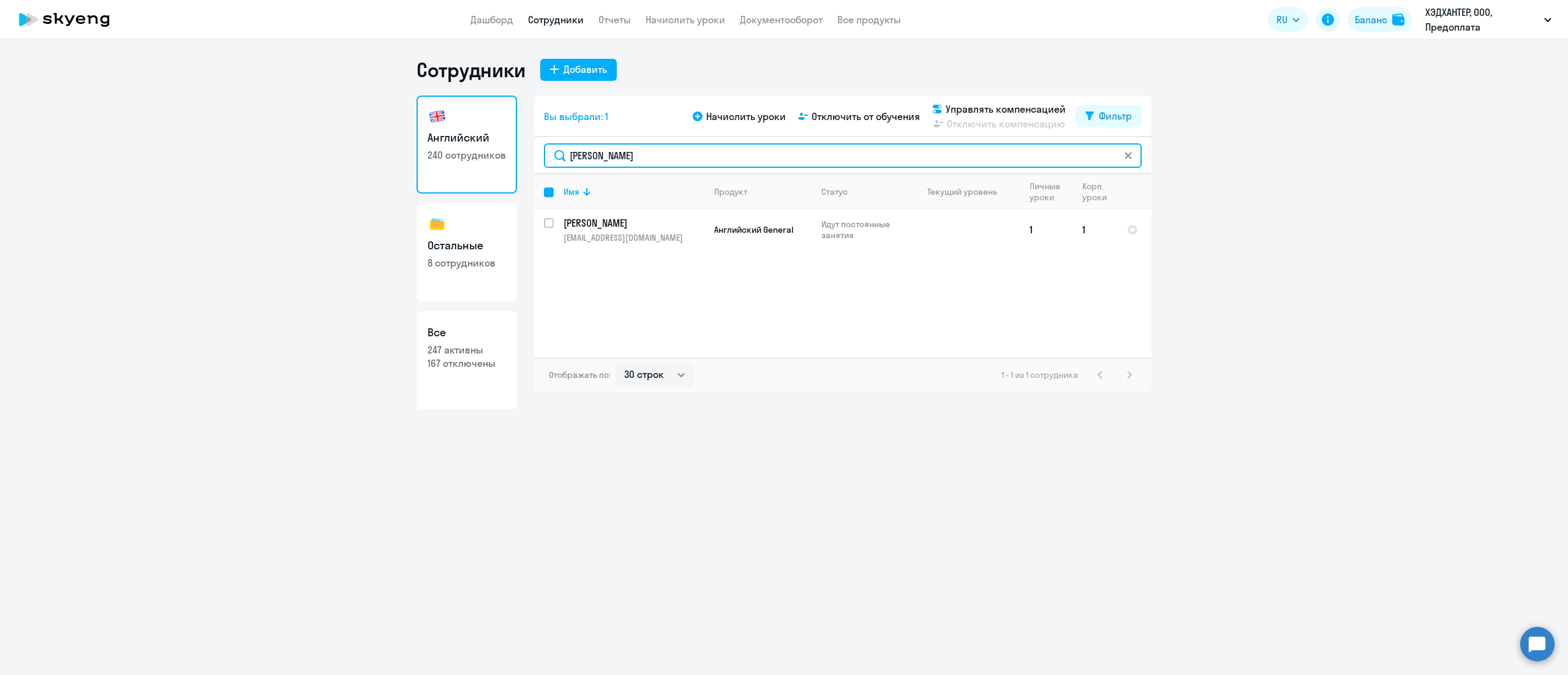
checkbox input "false"
type input "[PERSON_NAME]"
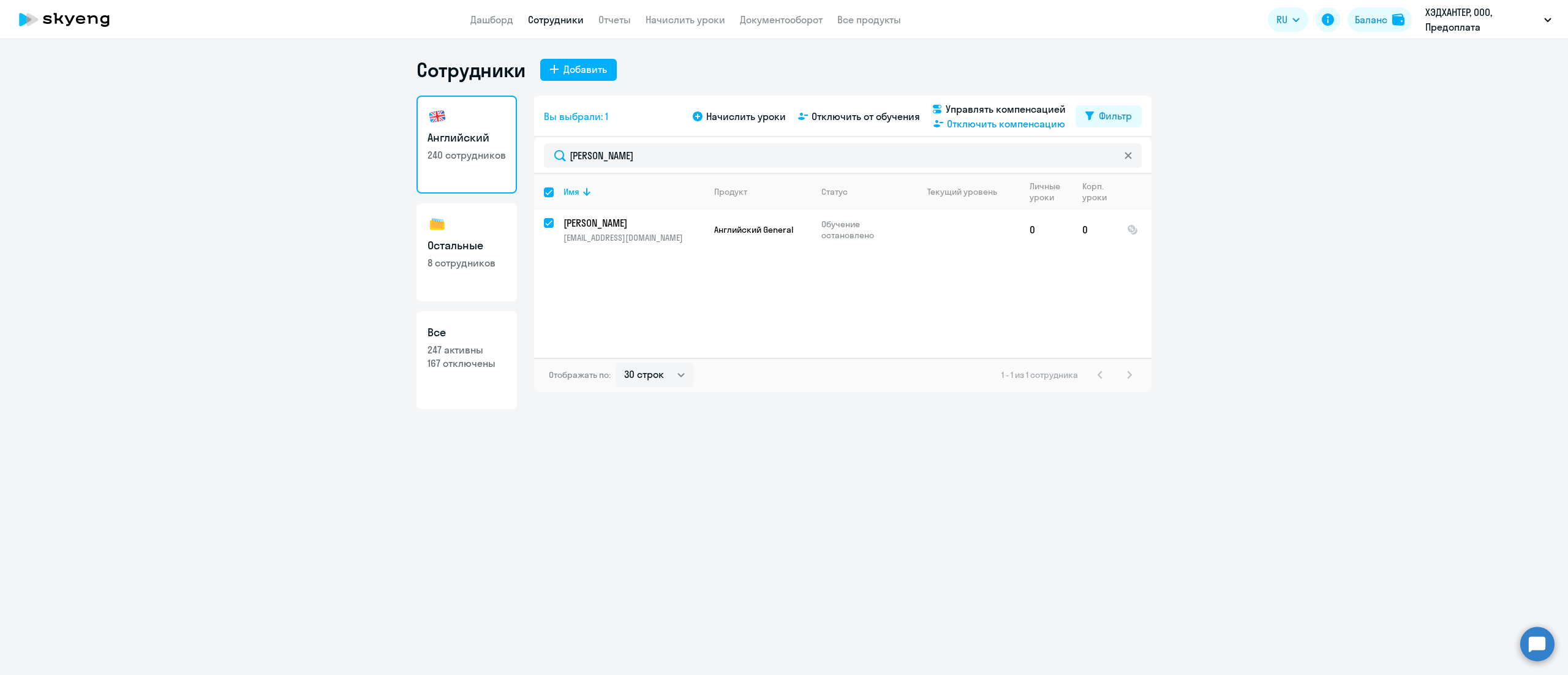
click at [966, 125] on span "Отключить компенсацию" at bounding box center [1006, 124] width 118 height 15
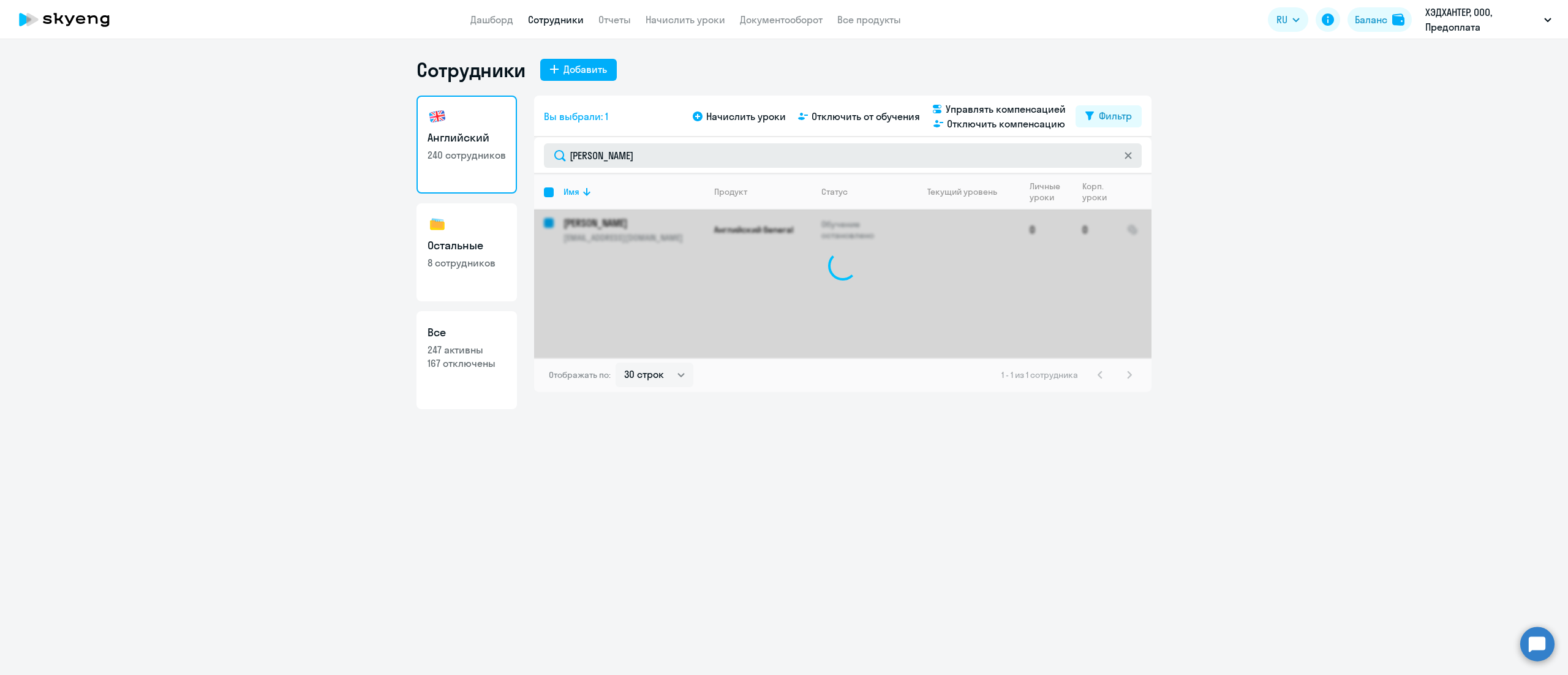
checkbox input "false"
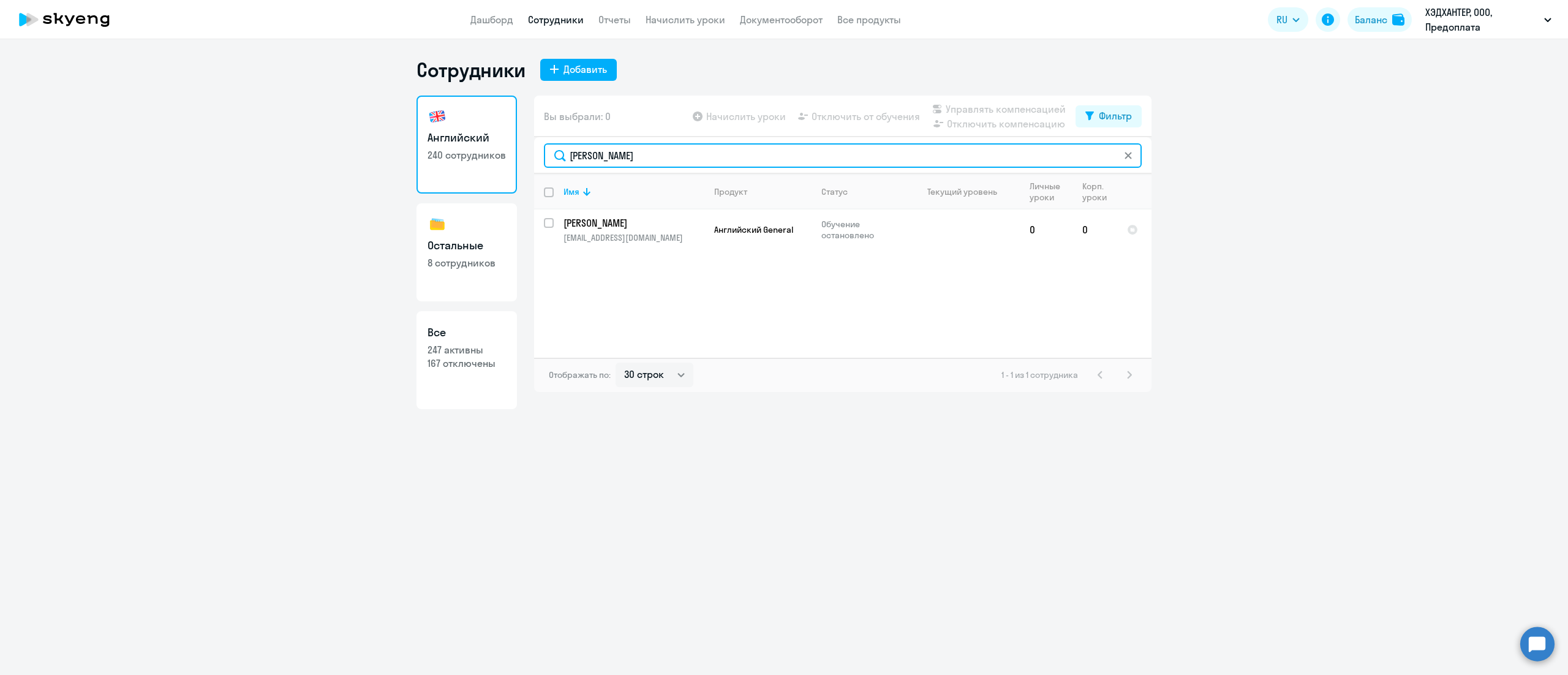
click at [687, 155] on input "[PERSON_NAME]" at bounding box center [843, 155] width 598 height 25
paste input "ербаков"
type input "[PERSON_NAME]"
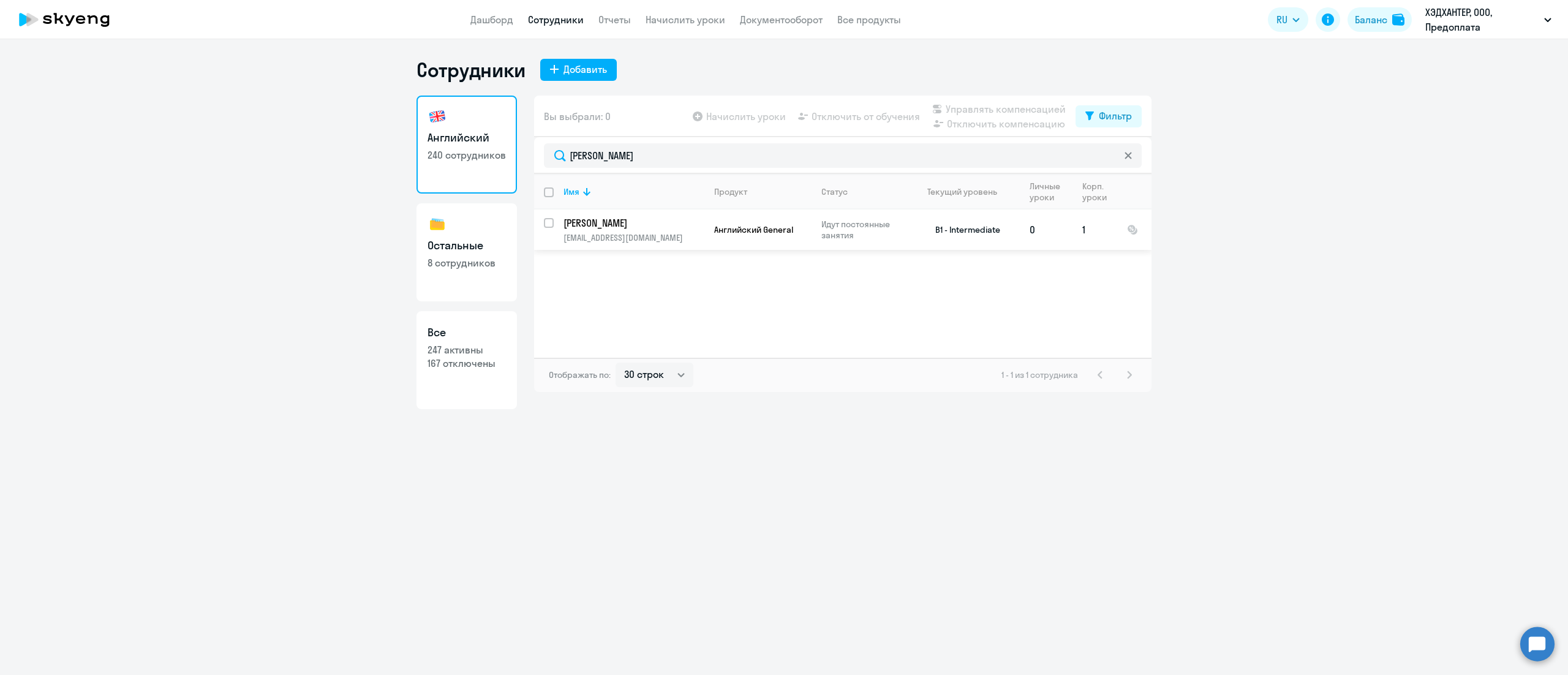
click at [550, 225] on input "select row 38527961" at bounding box center [556, 230] width 25 height 25
checkbox input "true"
click at [1004, 129] on span "Отключить компенсацию" at bounding box center [1006, 124] width 118 height 15
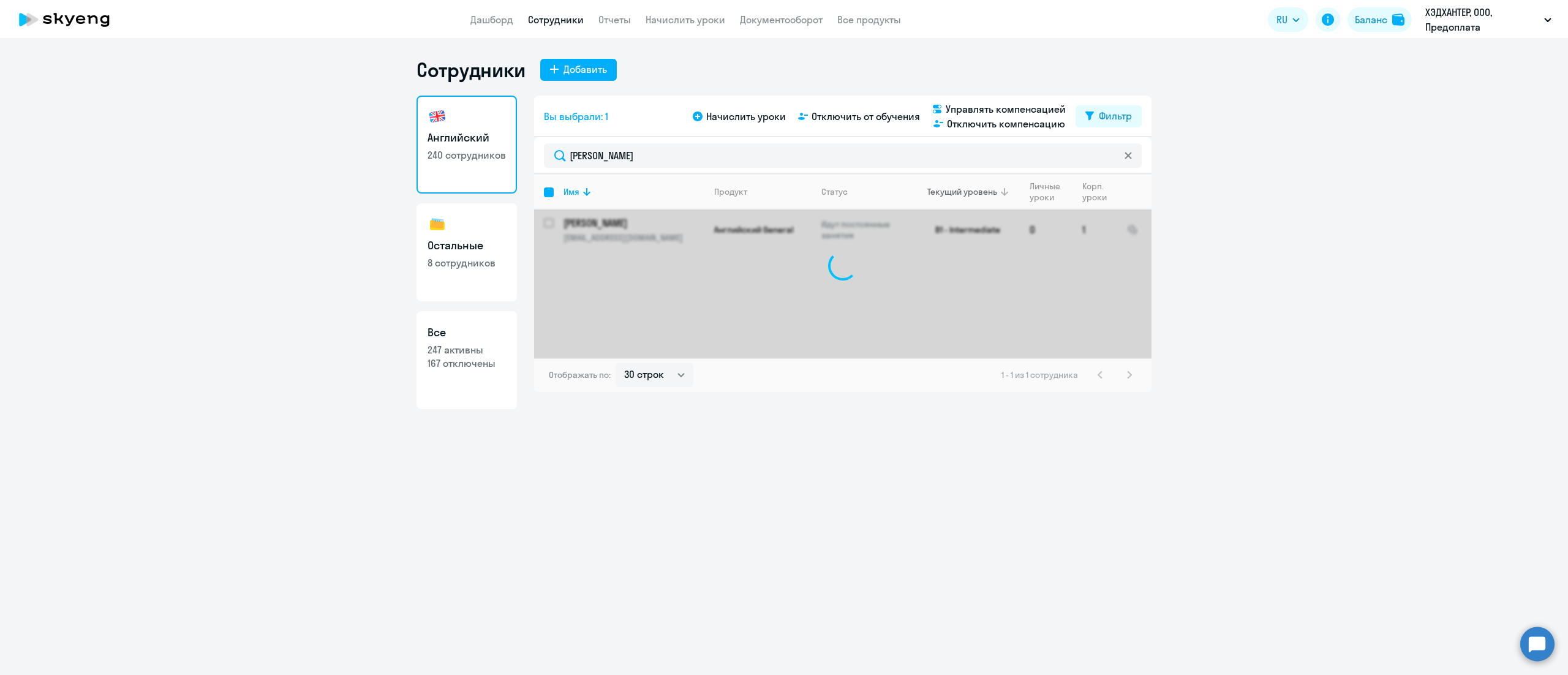
checkbox input "false"
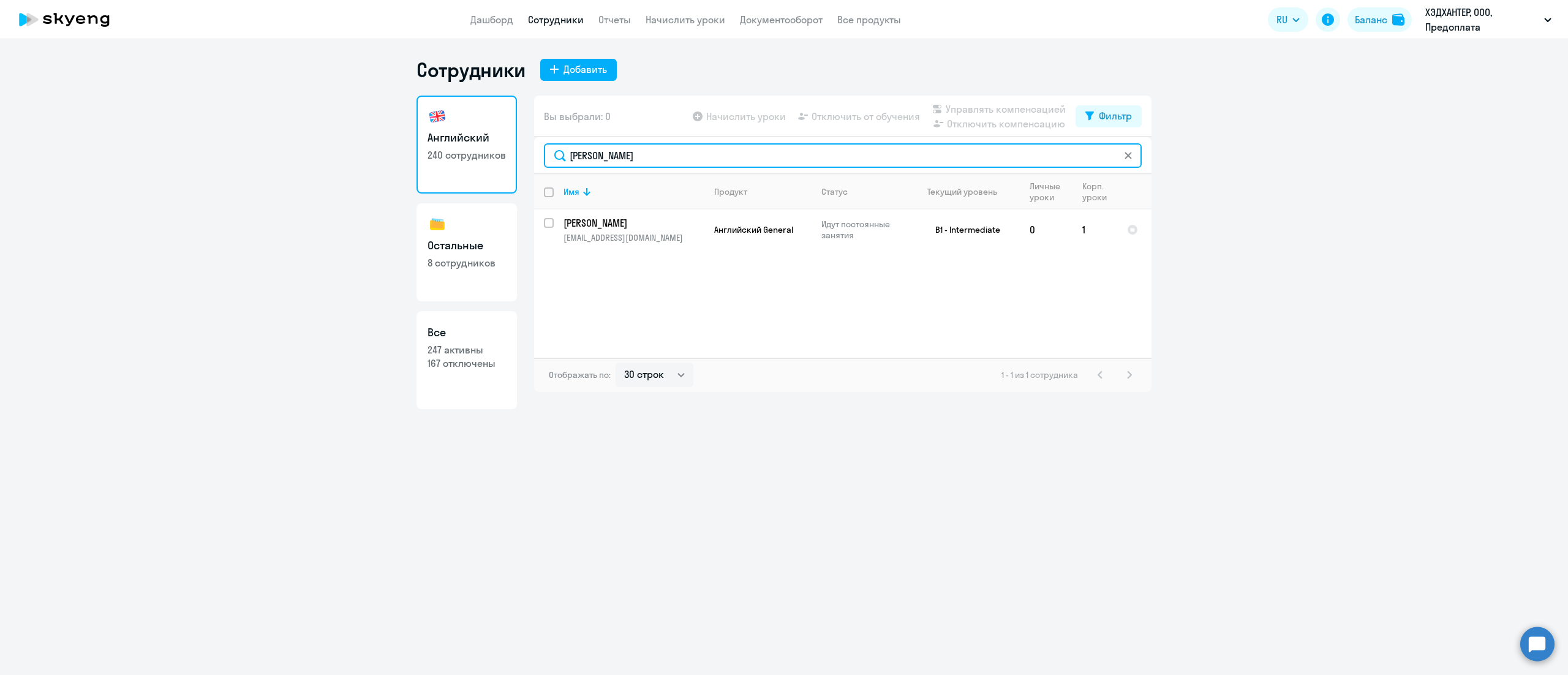
click at [704, 157] on input "[PERSON_NAME]" at bounding box center [843, 155] width 598 height 25
paste input "рова"
type input "[PERSON_NAME]"
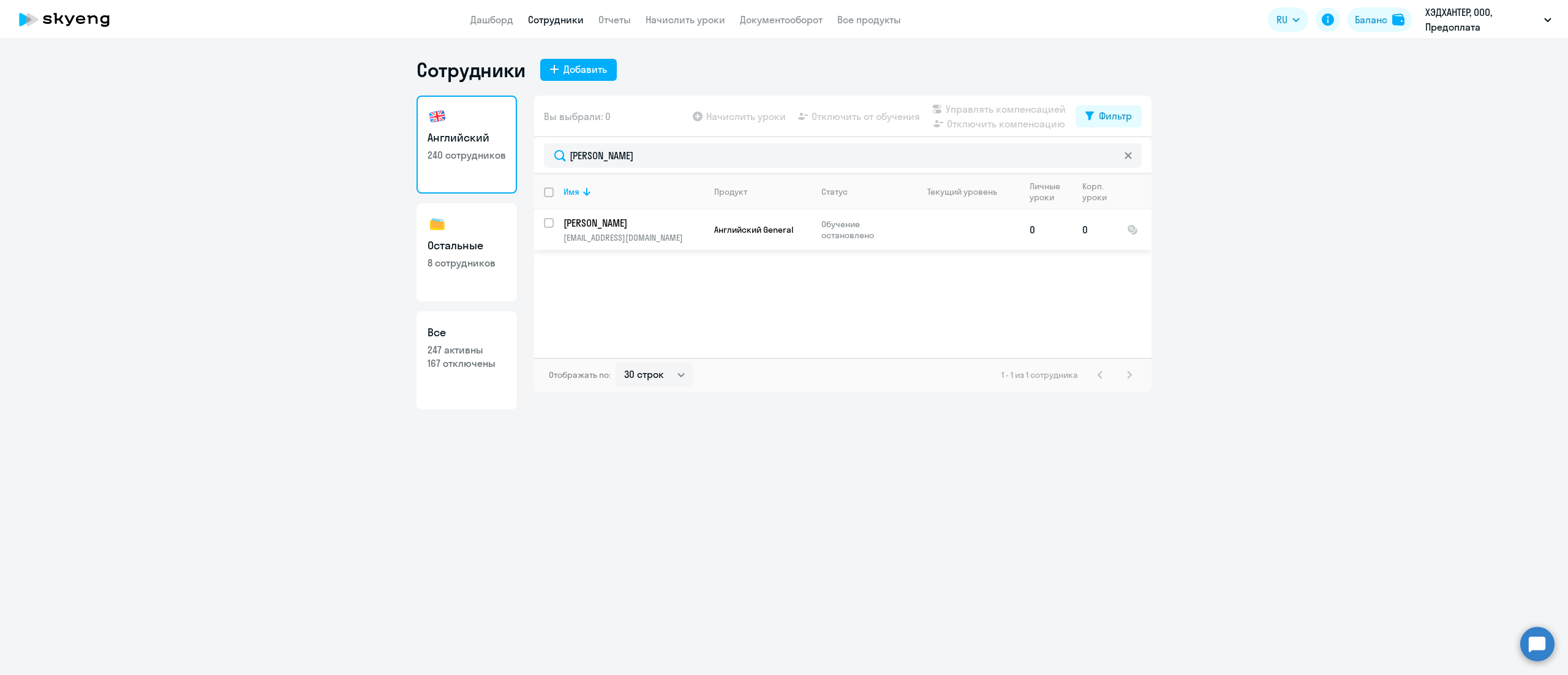
click at [545, 224] on input "select row 40457556" at bounding box center [556, 230] width 25 height 25
checkbox input "true"
click at [964, 124] on span "Отключить компенсацию" at bounding box center [1006, 124] width 118 height 15
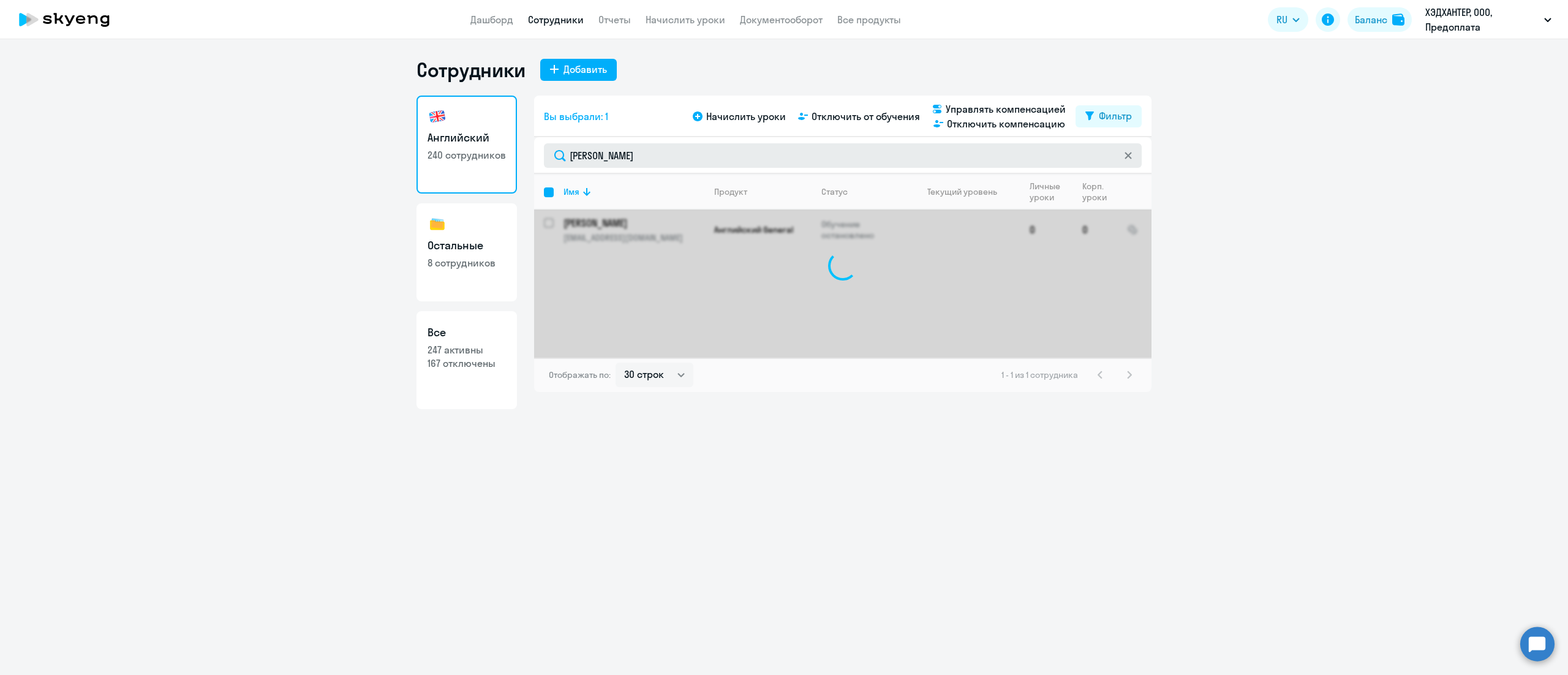
checkbox input "false"
